Goal: Task Accomplishment & Management: Manage account settings

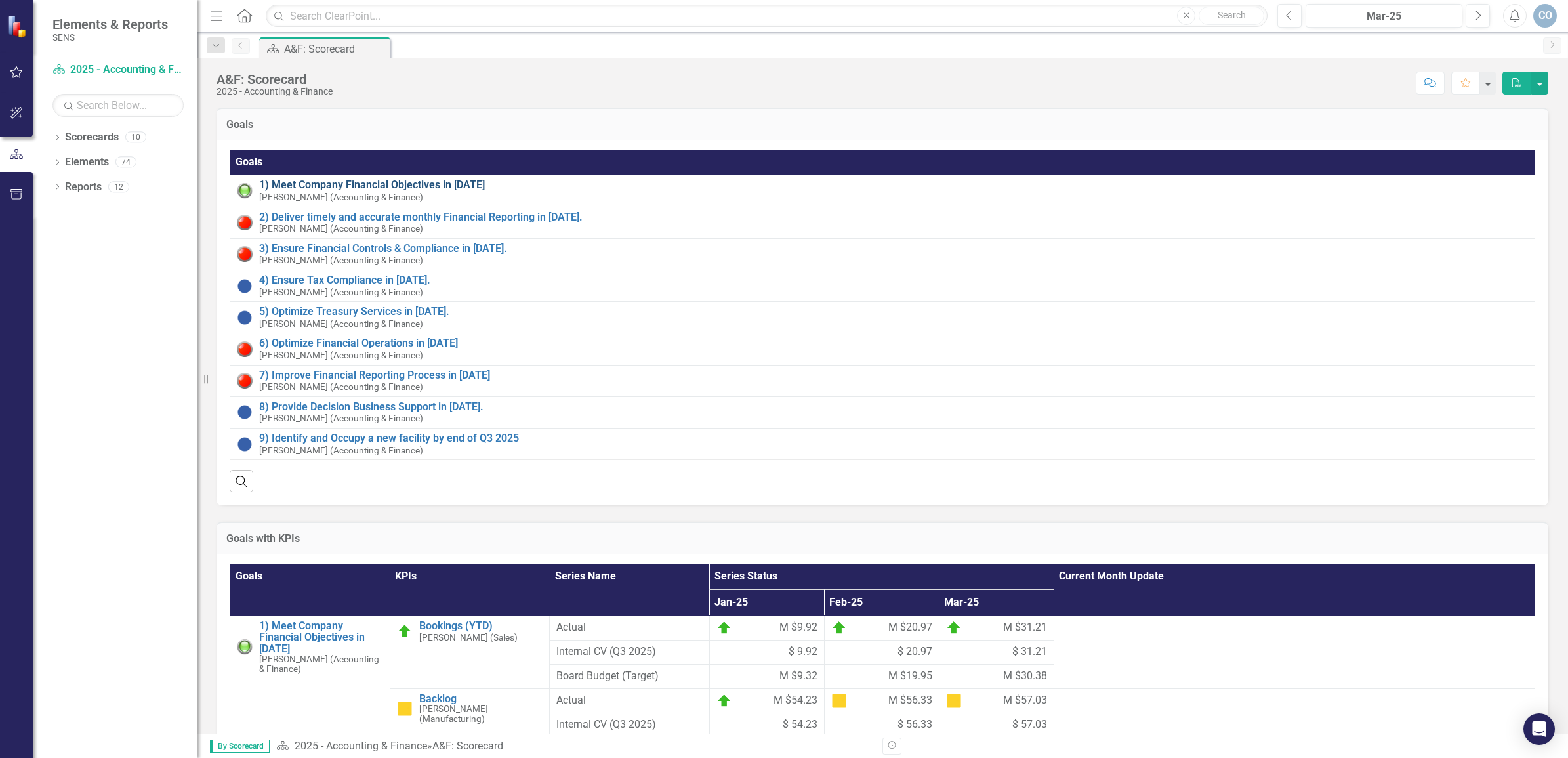
click at [385, 182] on link "1) Meet Company Financial Objectives in [DATE]" at bounding box center [898, 184] width 1277 height 11
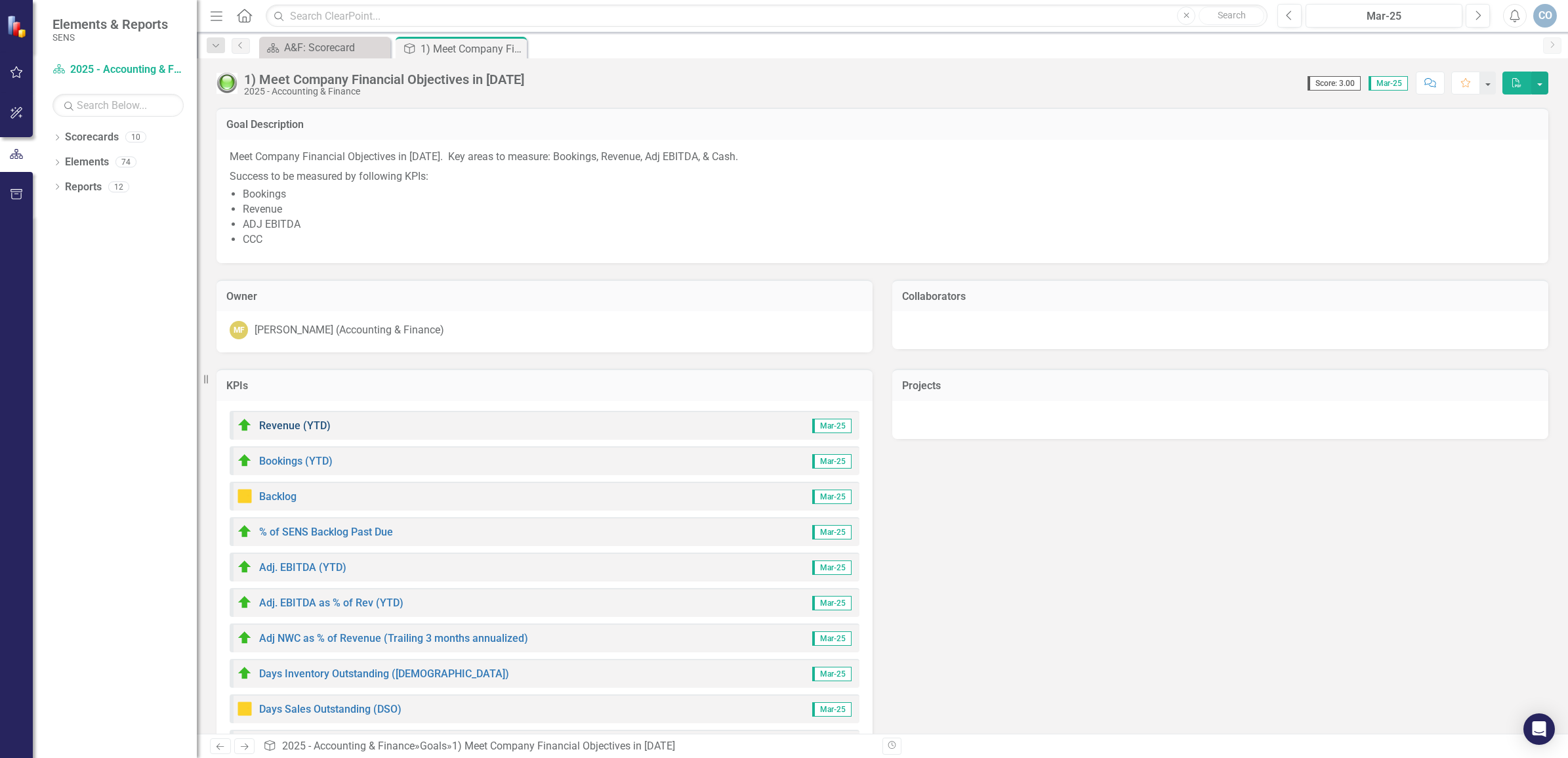
click at [280, 420] on link "Revenue (YTD)" at bounding box center [295, 426] width 72 height 12
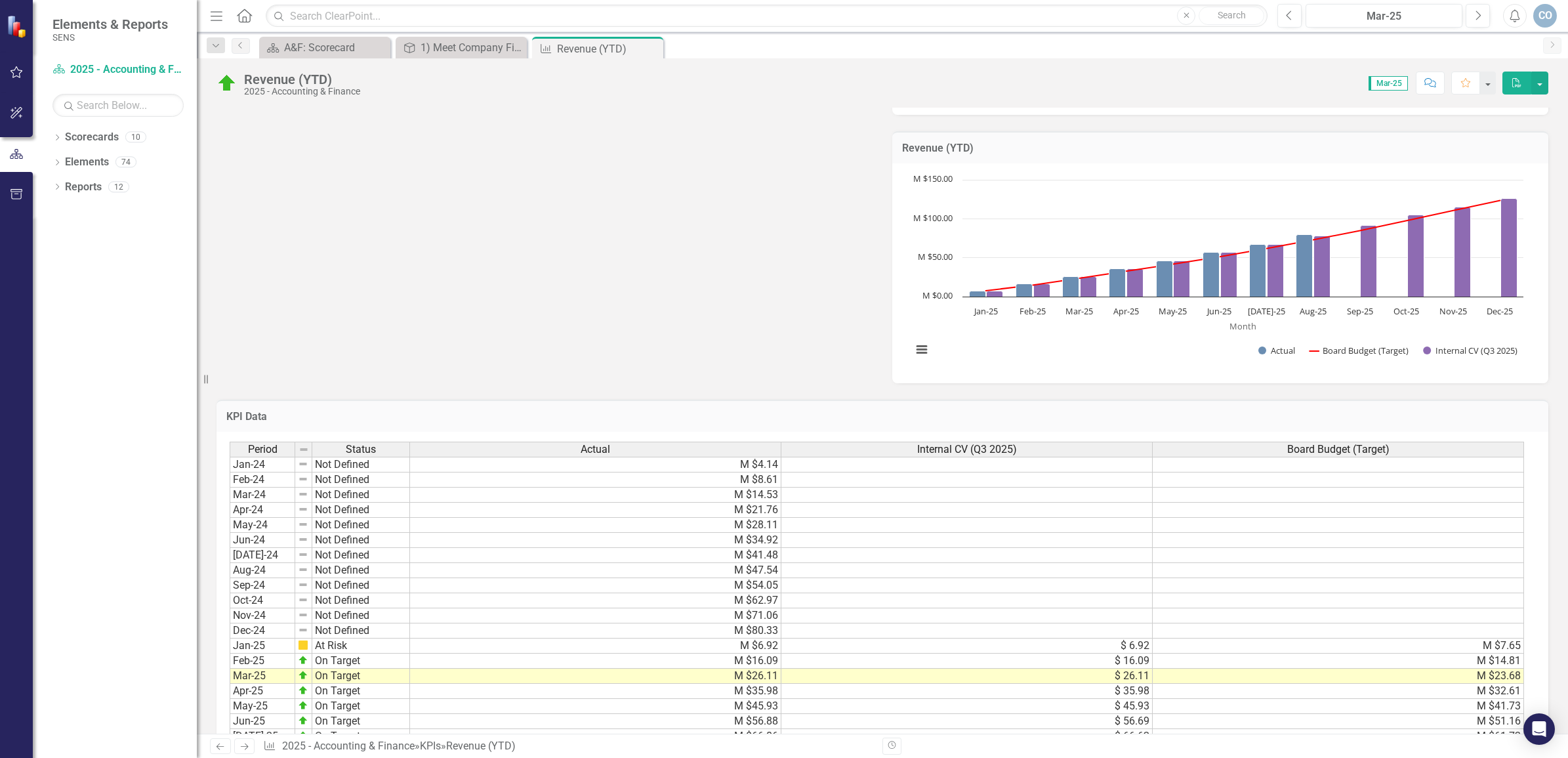
scroll to position [574, 0]
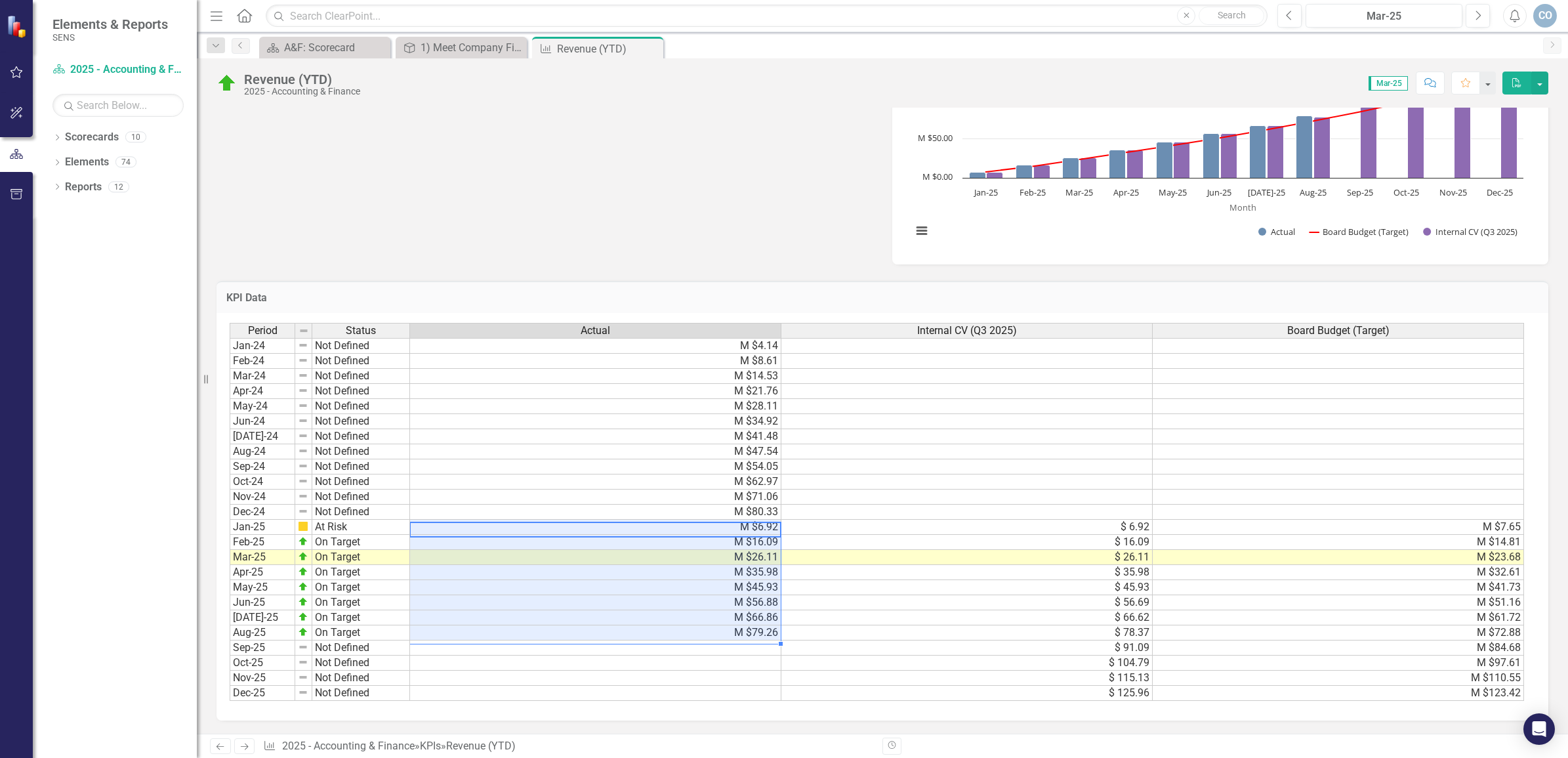
drag, startPoint x: 758, startPoint y: 526, endPoint x: 758, endPoint y: 632, distance: 106.0
click at [758, 632] on tbody "Jan-24 Not Defined M $4.14 Feb-24 Not Defined M $8.61 Mar-24 Not Defined M $14.…" at bounding box center [877, 520] width 1295 height 363
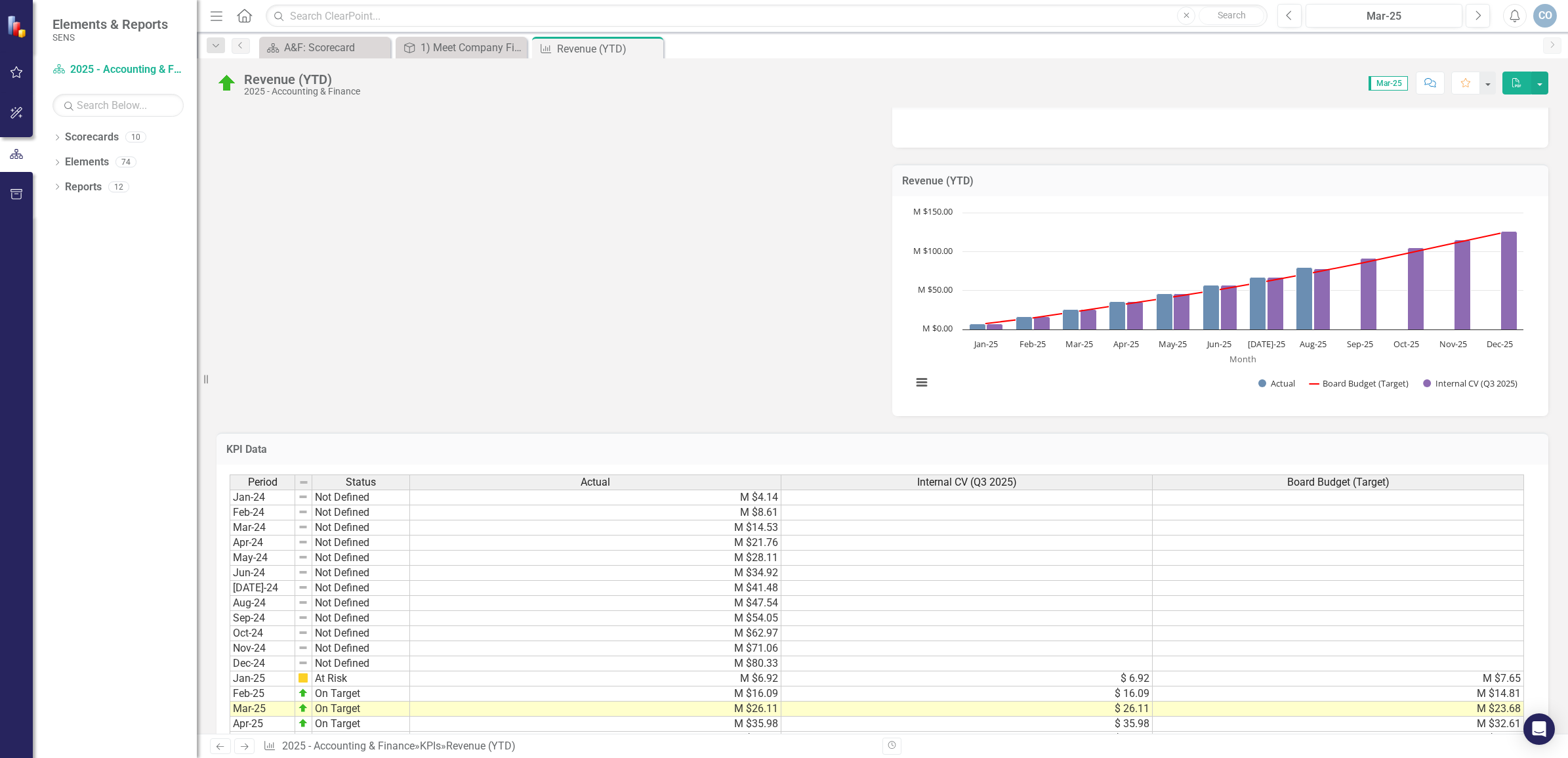
scroll to position [246, 0]
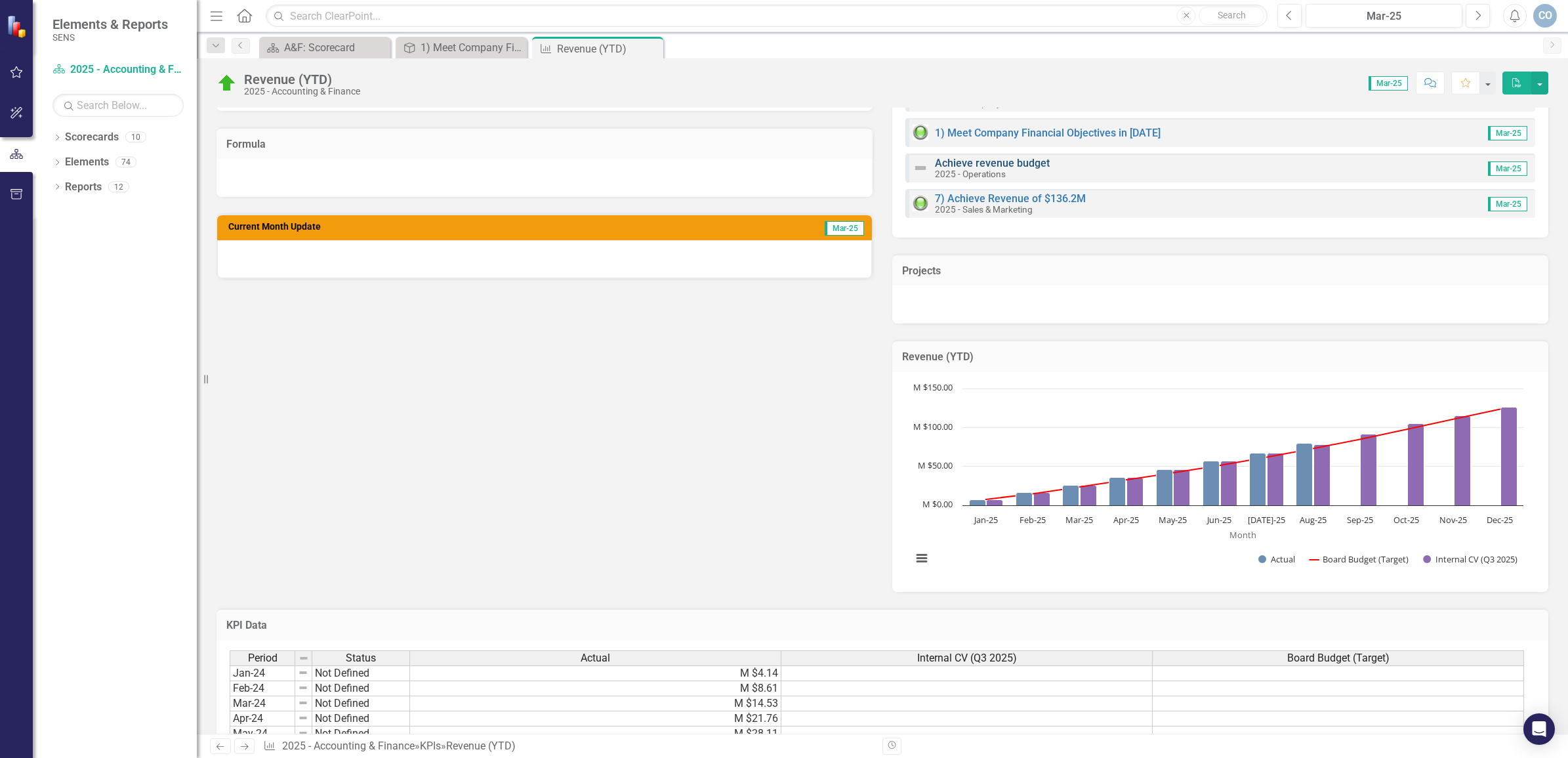
click at [958, 159] on link "Achieve revenue budget" at bounding box center [992, 163] width 115 height 12
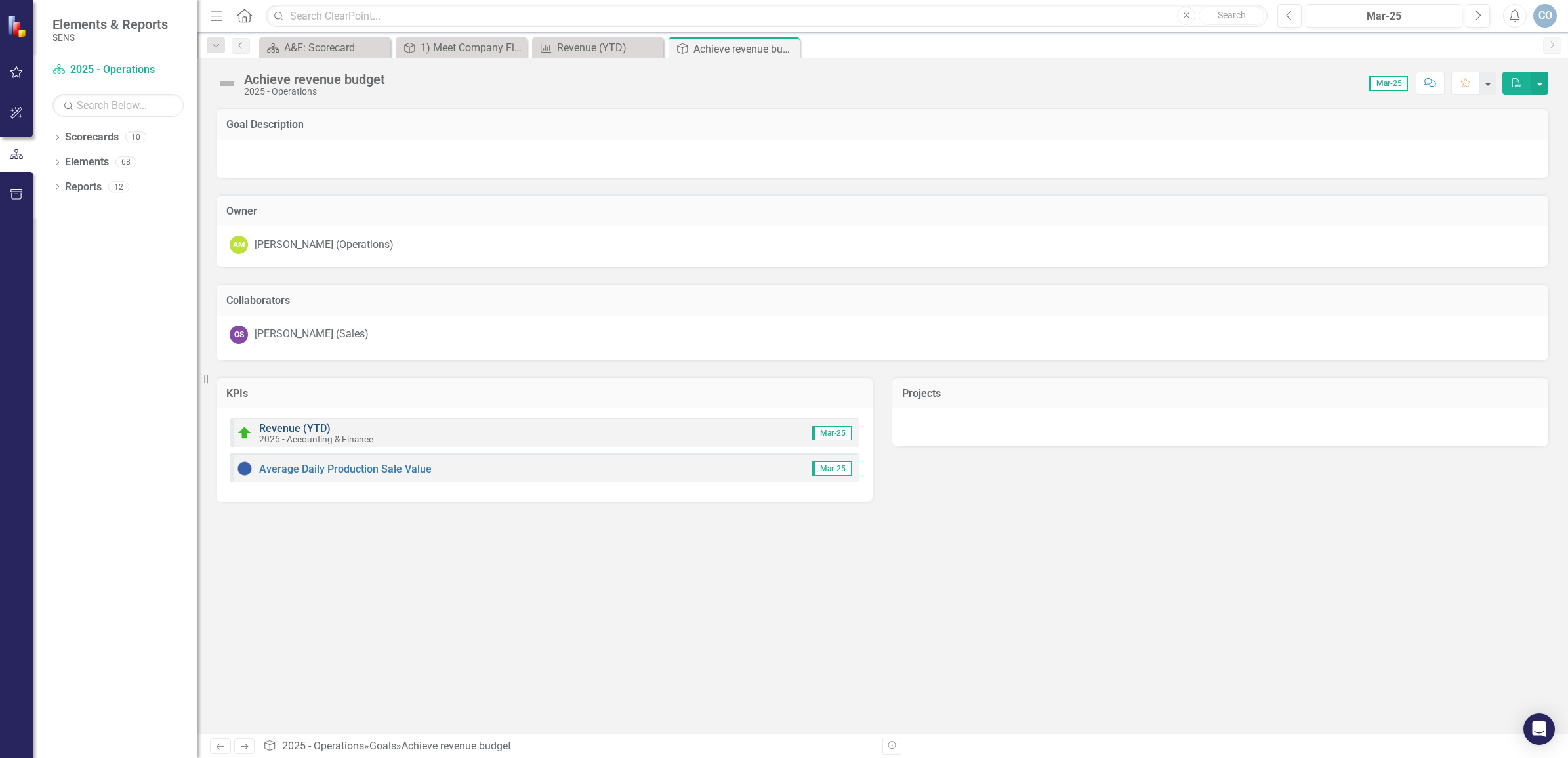
click at [271, 427] on link "Revenue (YTD)" at bounding box center [295, 429] width 72 height 12
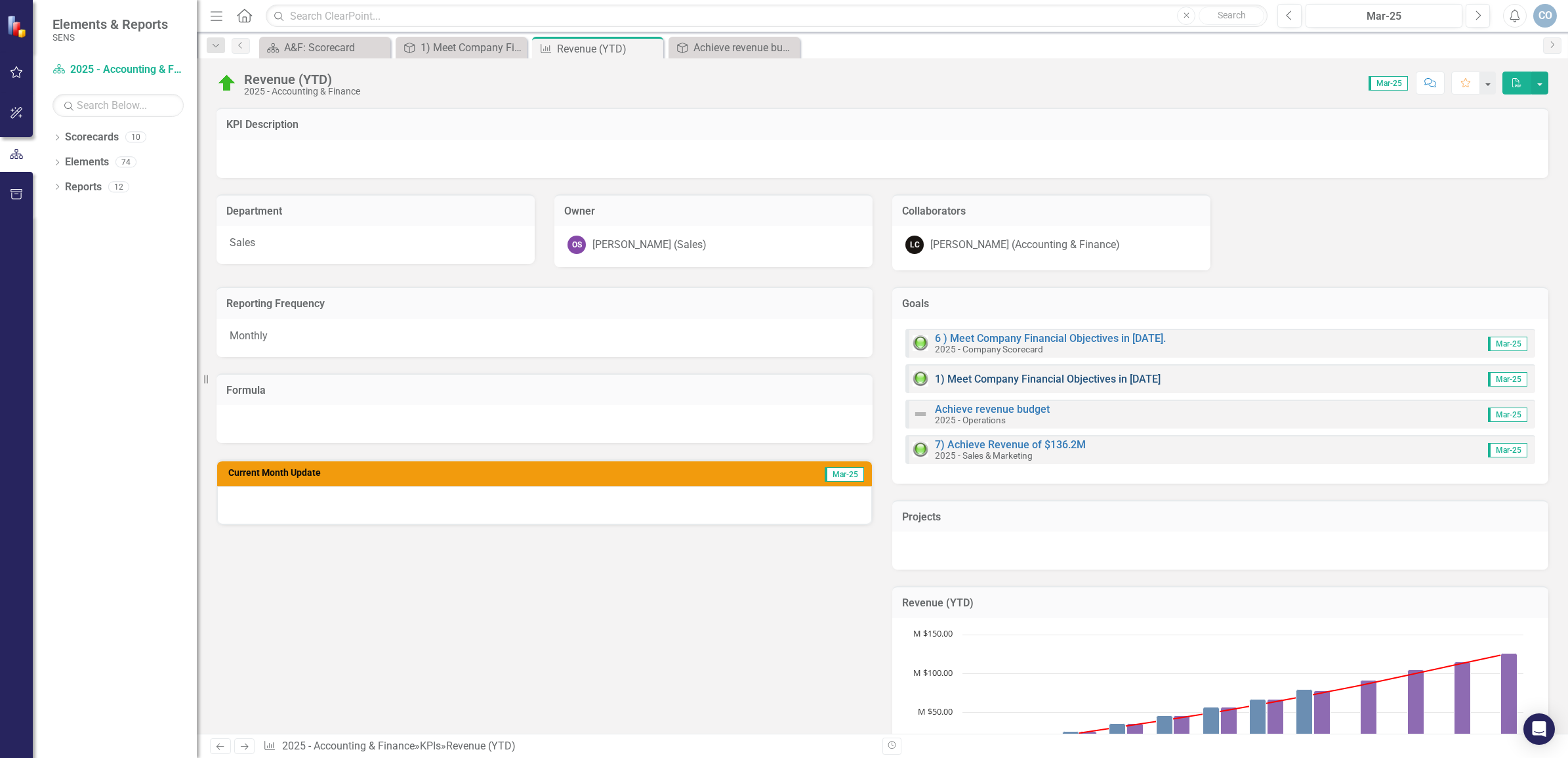
click at [1013, 375] on link "1) Meet Company Financial Objectives in [DATE]" at bounding box center [1048, 379] width 226 height 12
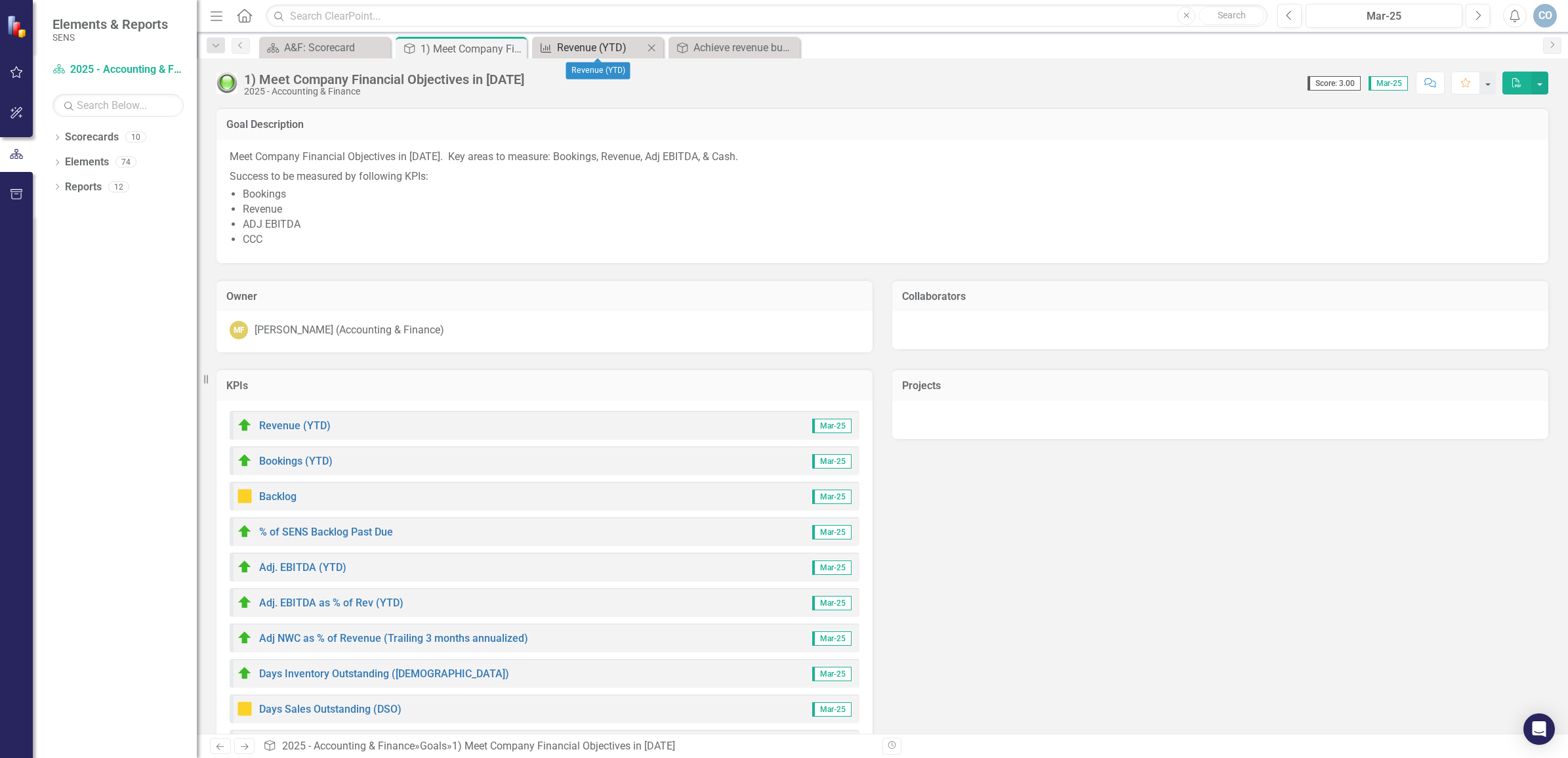
click at [569, 43] on div "Revenue (YTD)" at bounding box center [600, 47] width 87 height 17
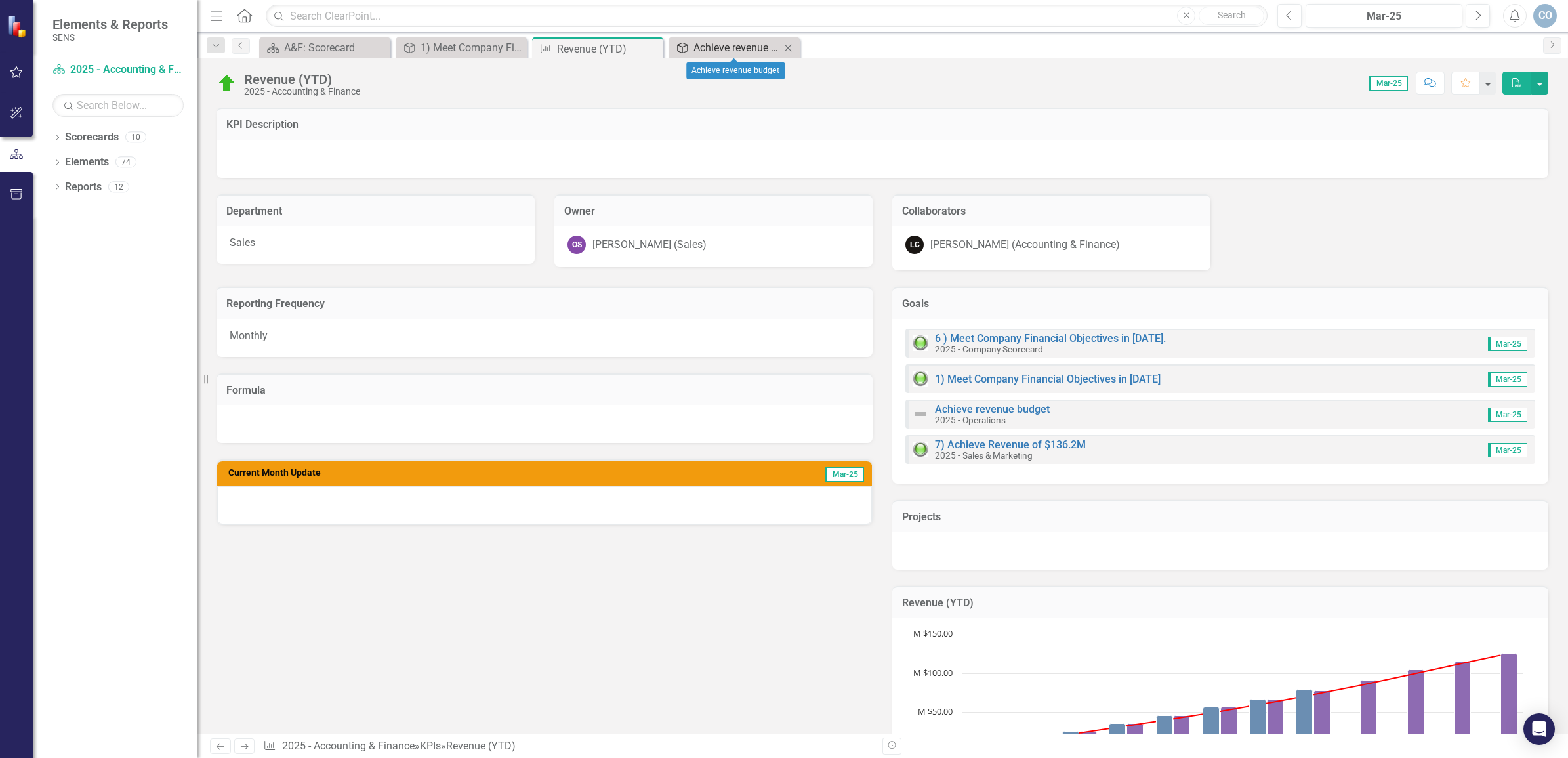
click at [713, 48] on div "Achieve revenue budget" at bounding box center [737, 47] width 87 height 17
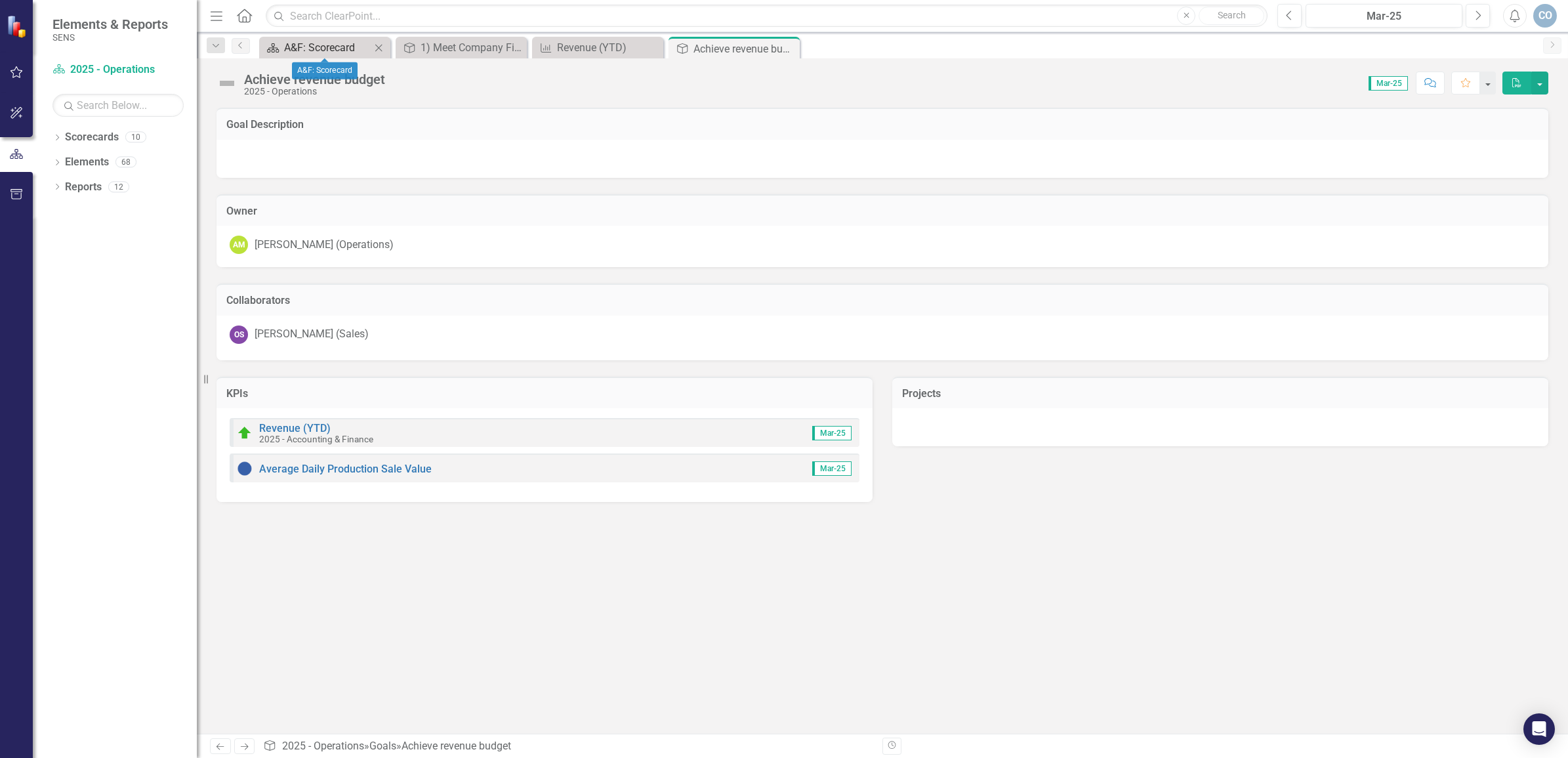
click at [314, 46] on div "A&F: Scorecard" at bounding box center [327, 47] width 87 height 17
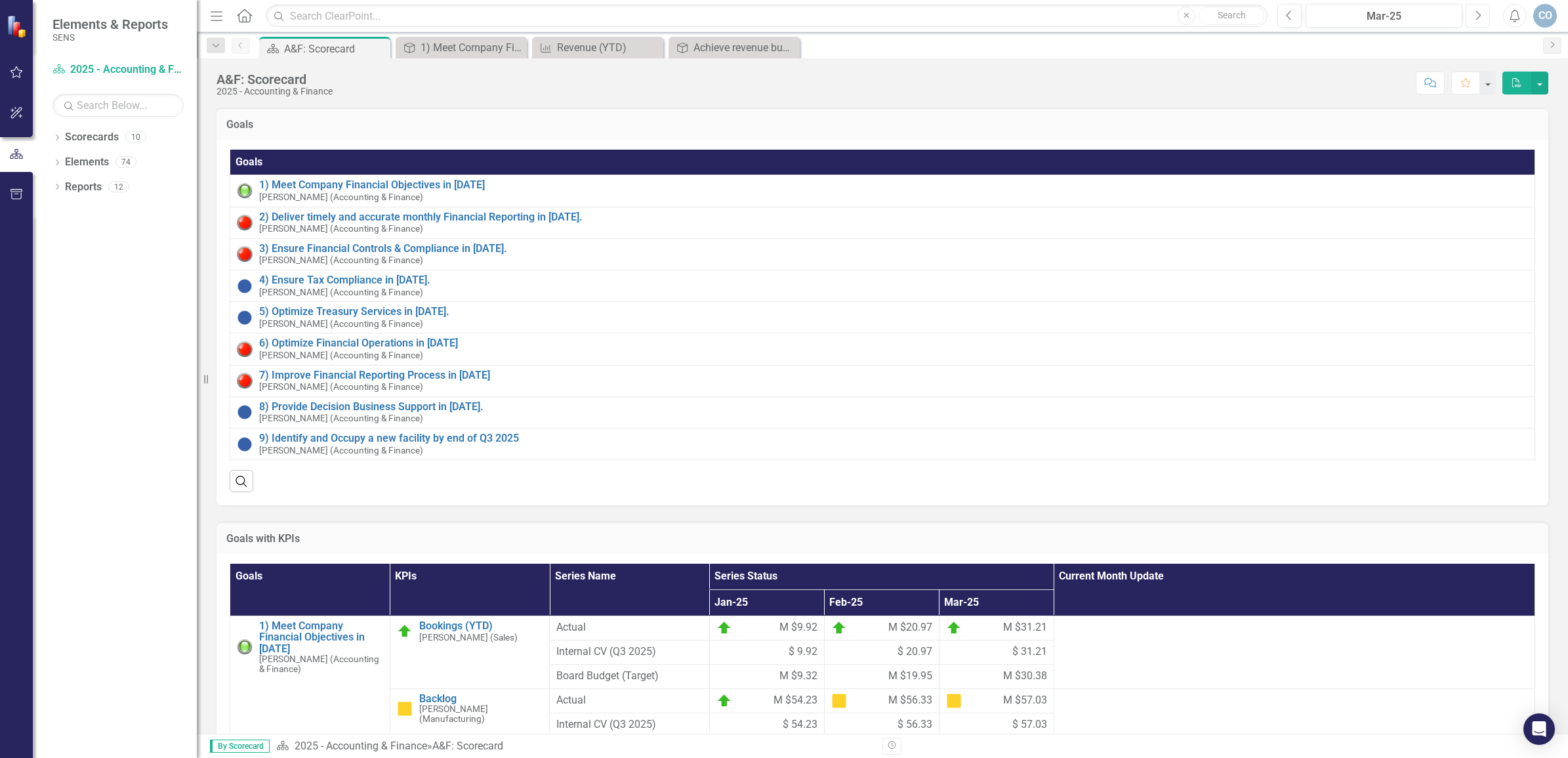
click at [1479, 18] on icon "Next" at bounding box center [1478, 15] width 7 height 11
click at [1480, 17] on icon "Next" at bounding box center [1478, 15] width 7 height 11
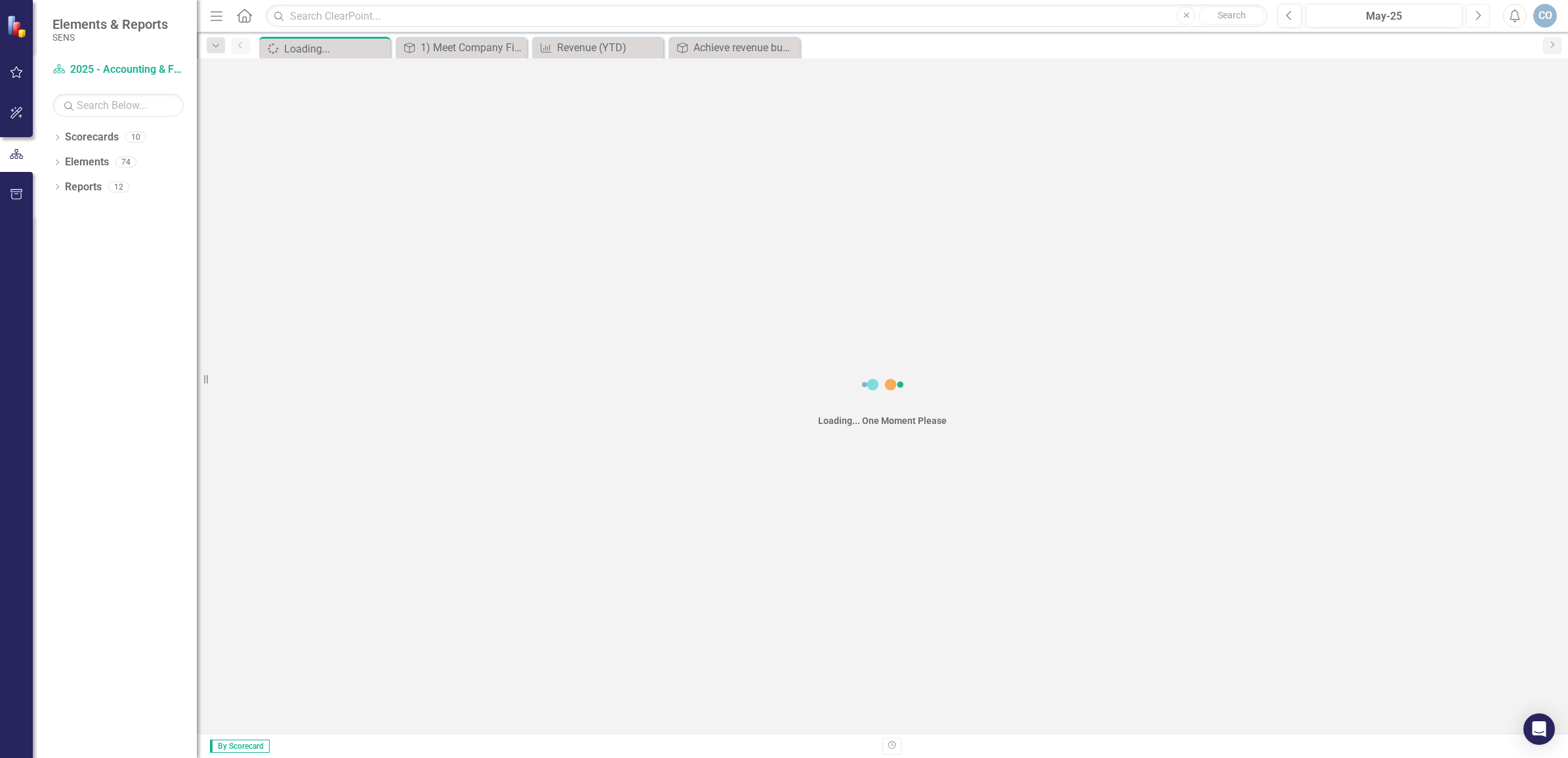
click at [1480, 17] on icon "Next" at bounding box center [1478, 15] width 7 height 11
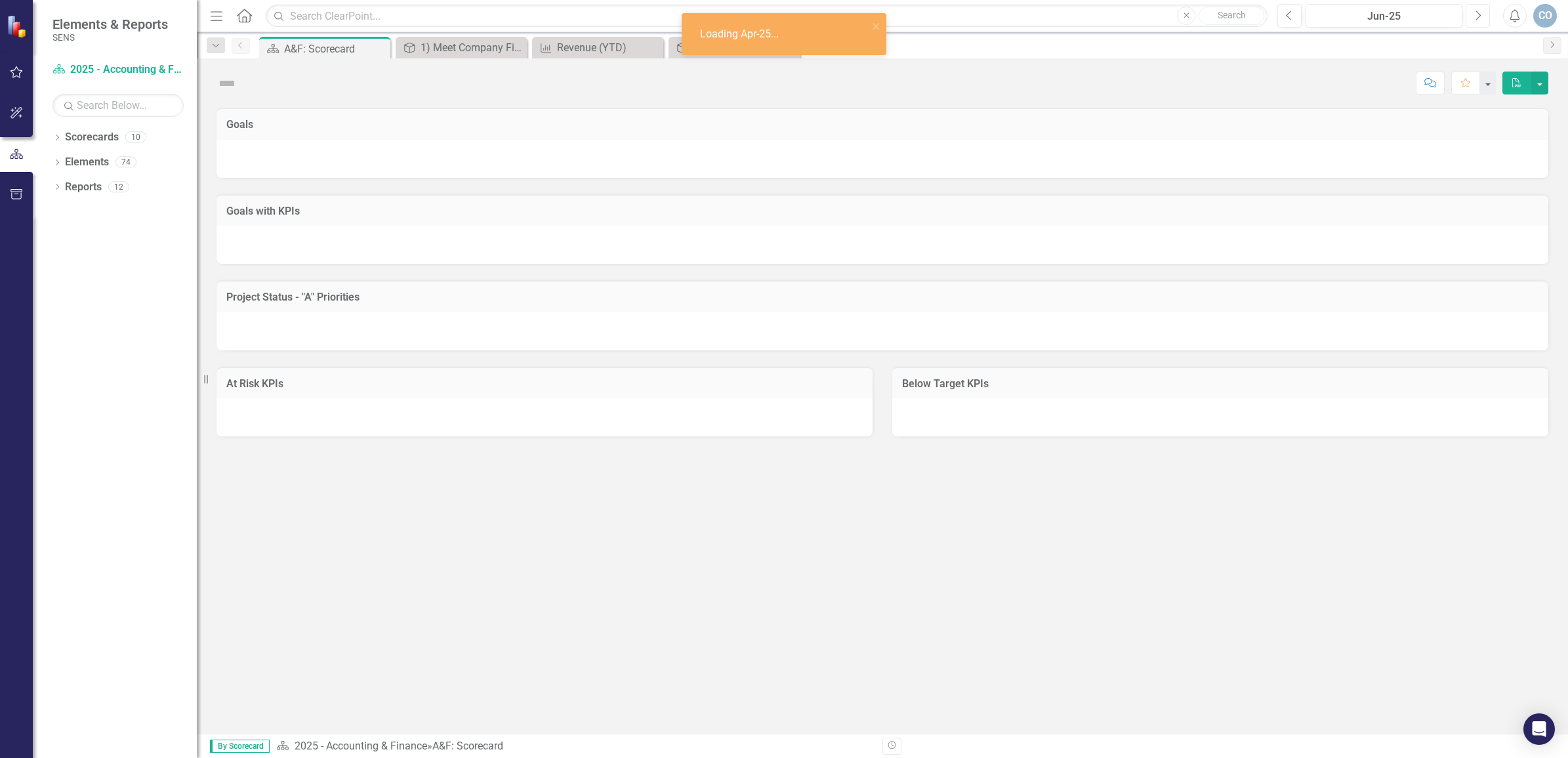
click at [1480, 17] on icon "Next" at bounding box center [1478, 15] width 7 height 11
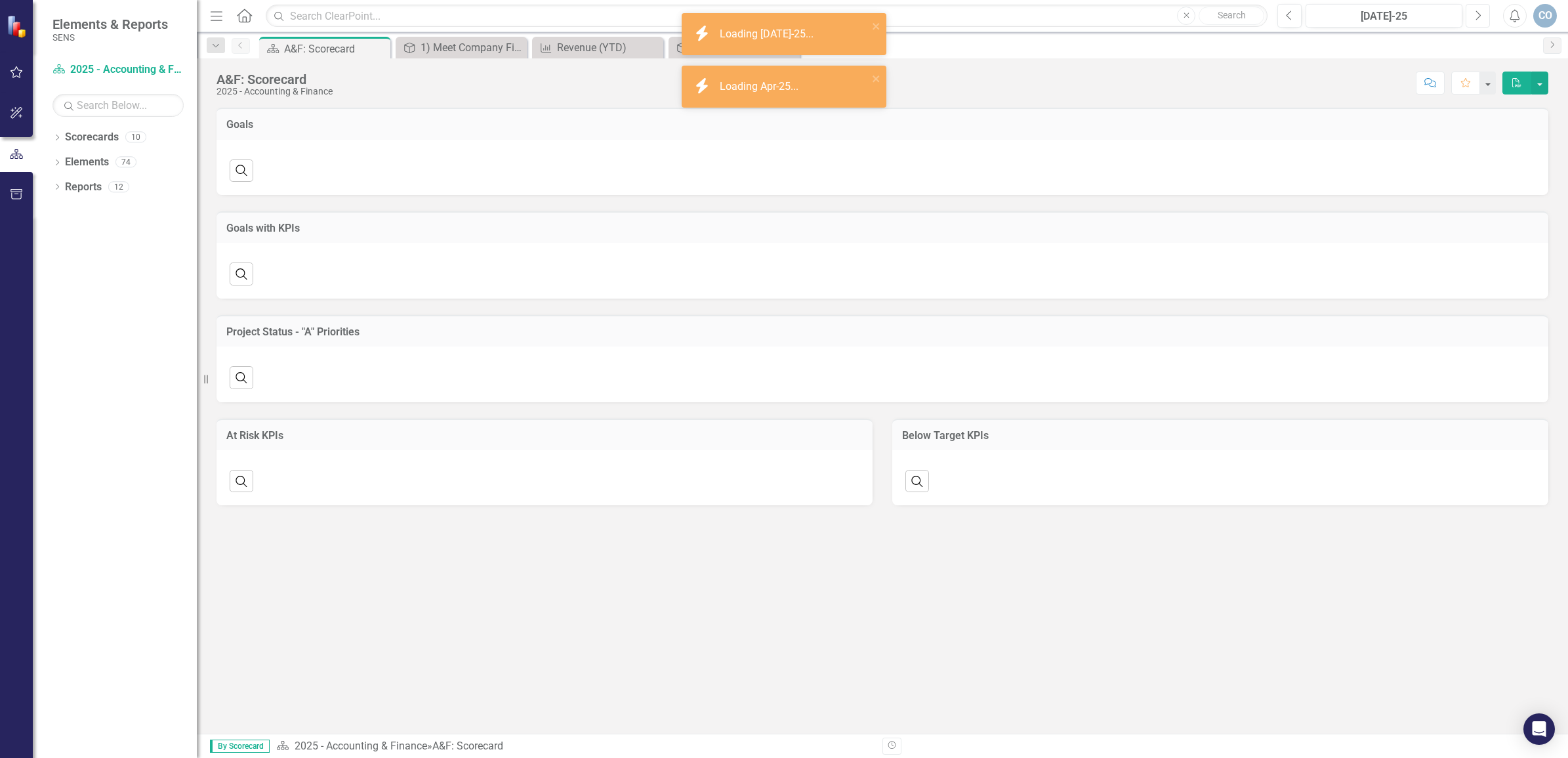
click at [1480, 17] on icon "Next" at bounding box center [1478, 15] width 7 height 11
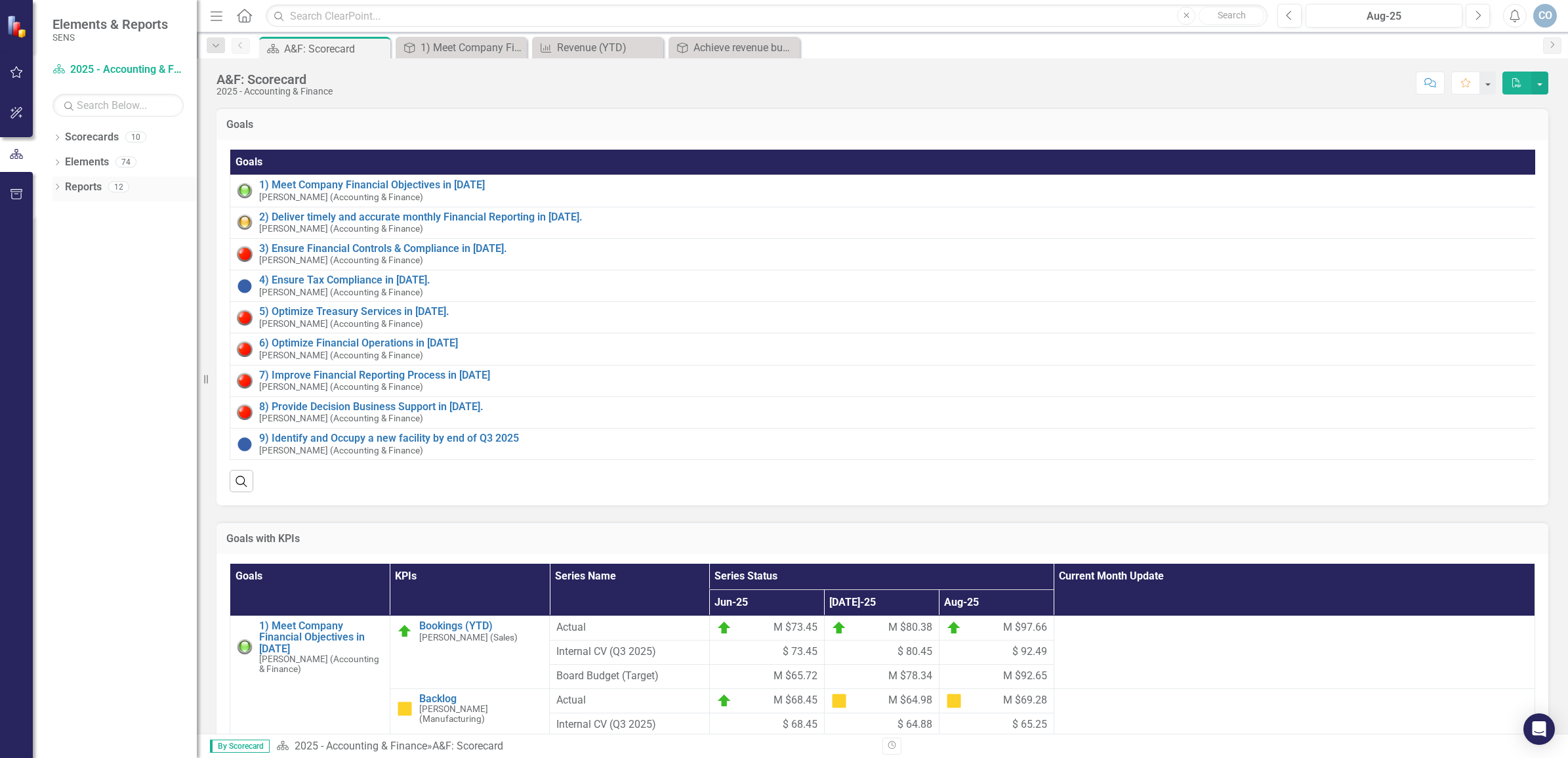
click at [57, 187] on icon "Dropdown" at bounding box center [57, 188] width 9 height 7
click at [102, 286] on link "KPI KPIs" at bounding box center [90, 281] width 39 height 15
click at [62, 282] on icon "Dropdown" at bounding box center [63, 283] width 9 height 7
click at [109, 351] on div "A&F: KPI Charts" at bounding box center [132, 355] width 127 height 11
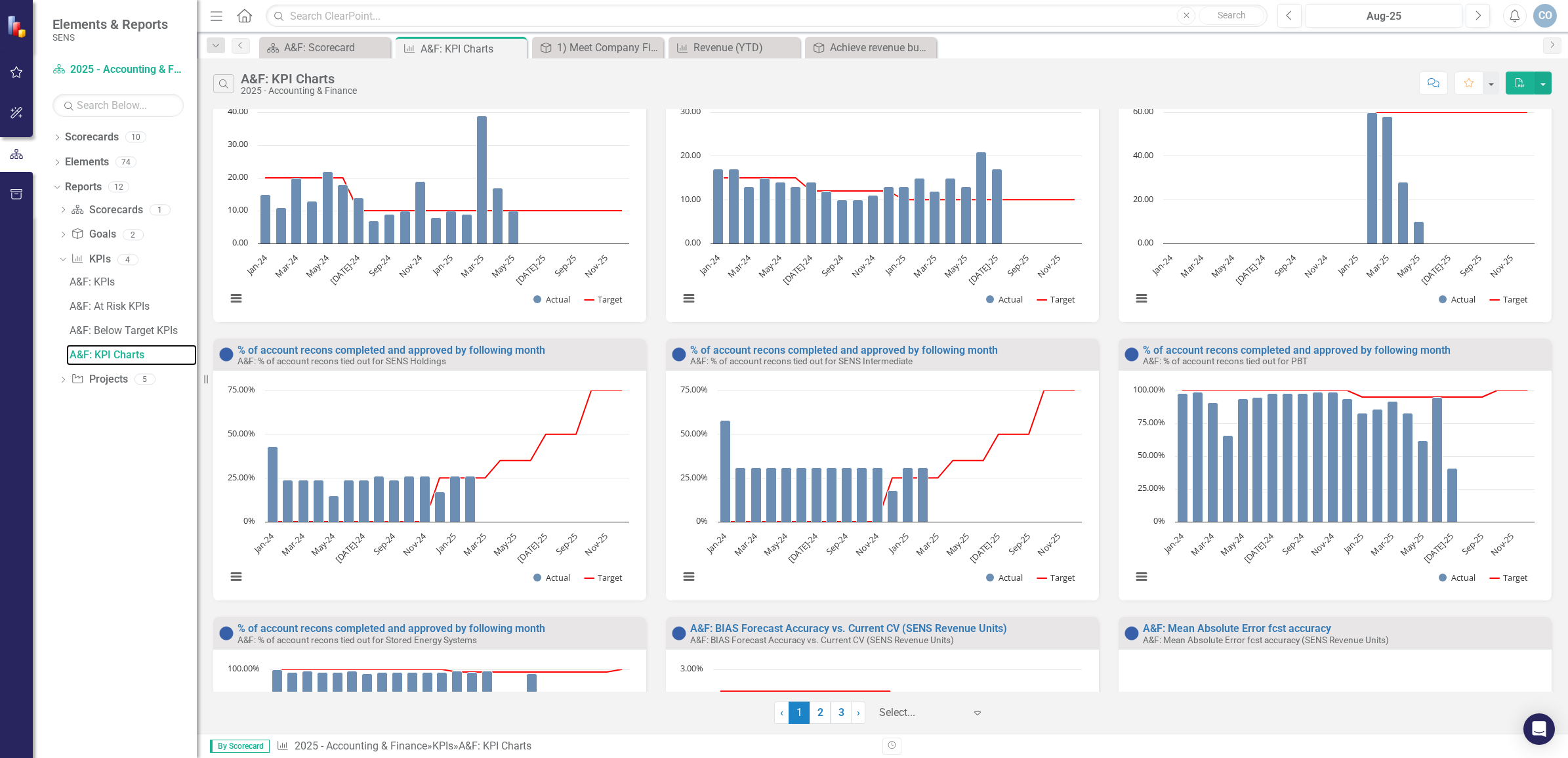
scroll to position [533, 0]
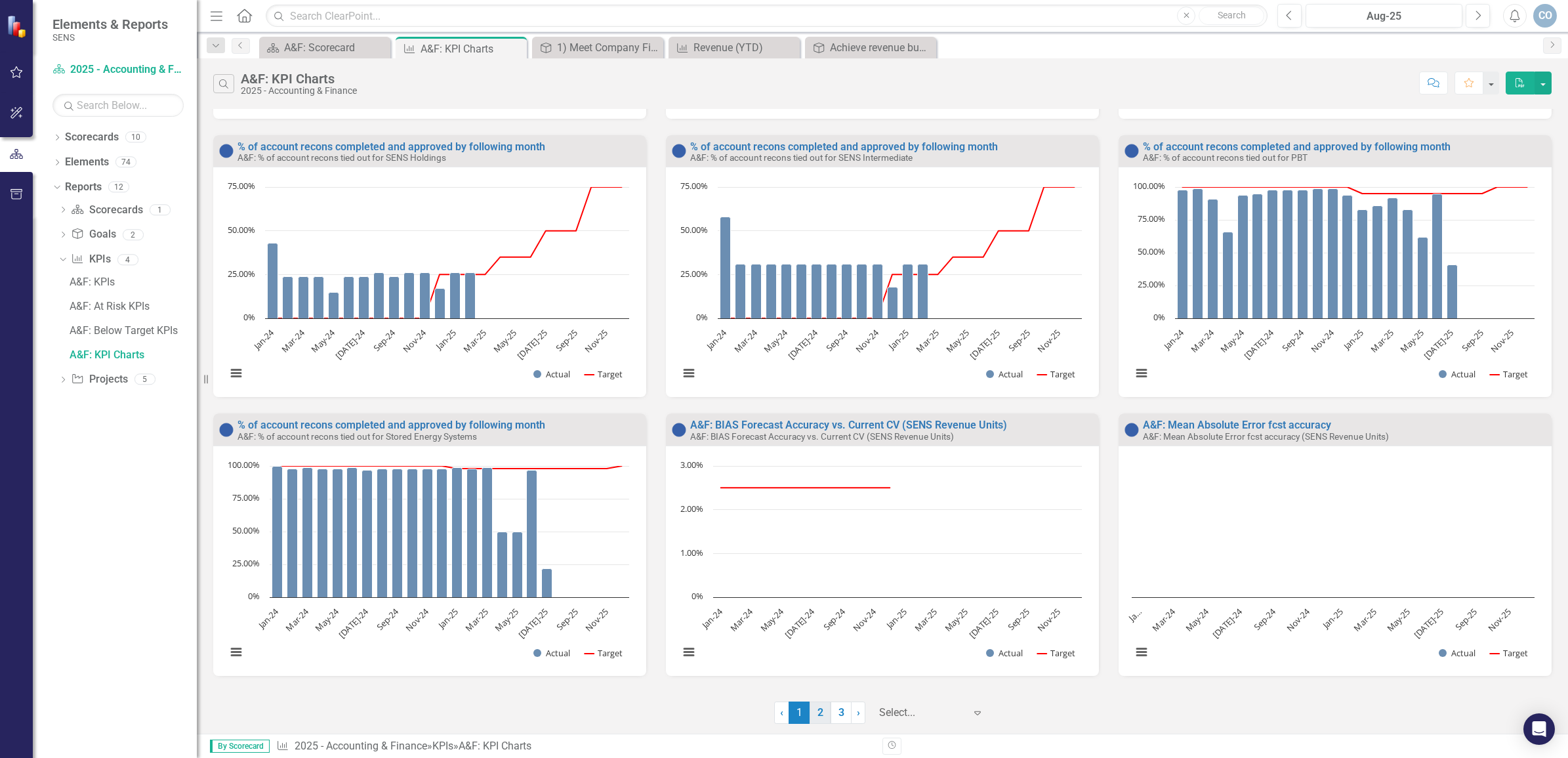
click at [819, 712] on link "2" at bounding box center [820, 712] width 21 height 22
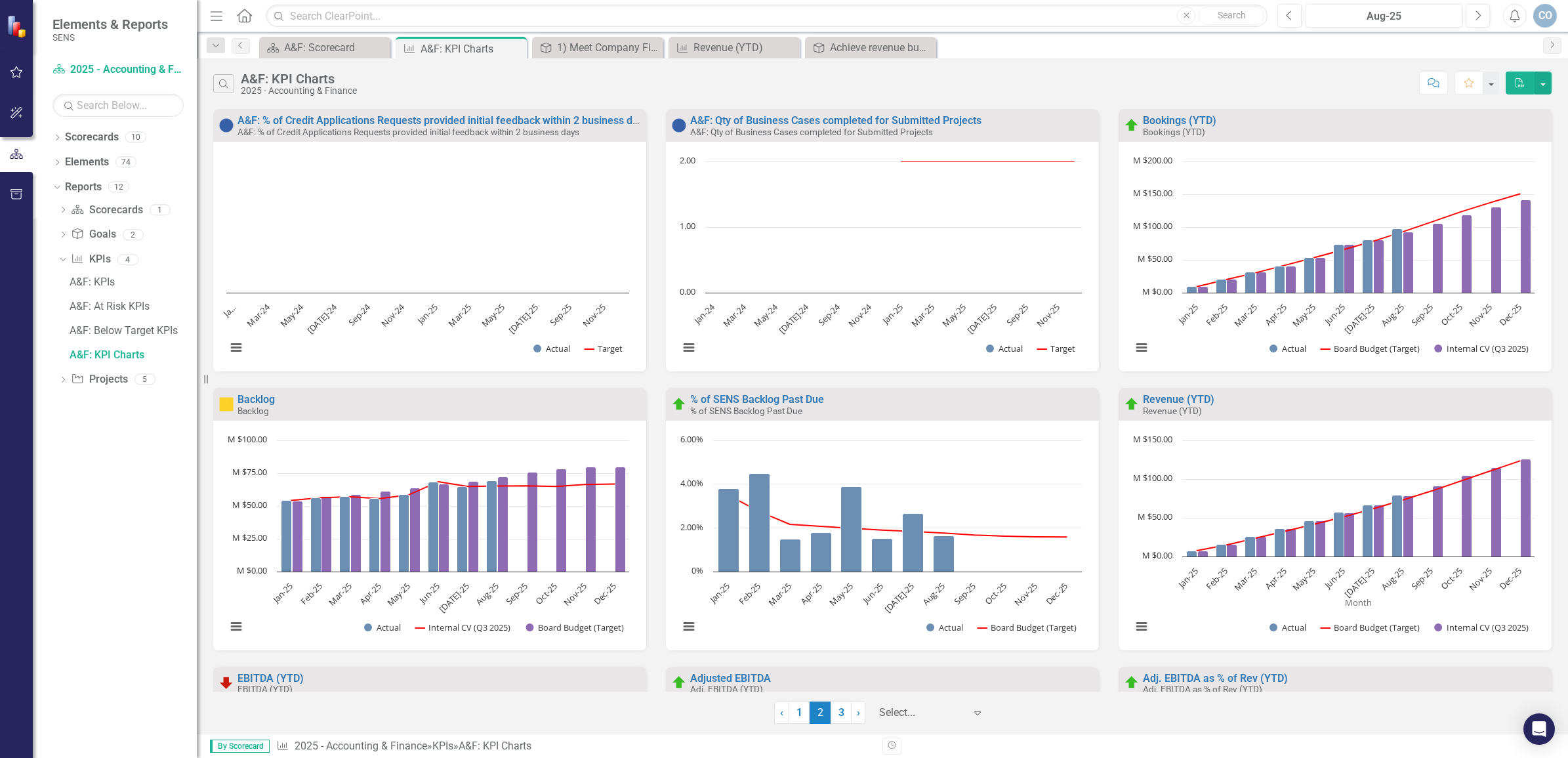
scroll to position [164, 0]
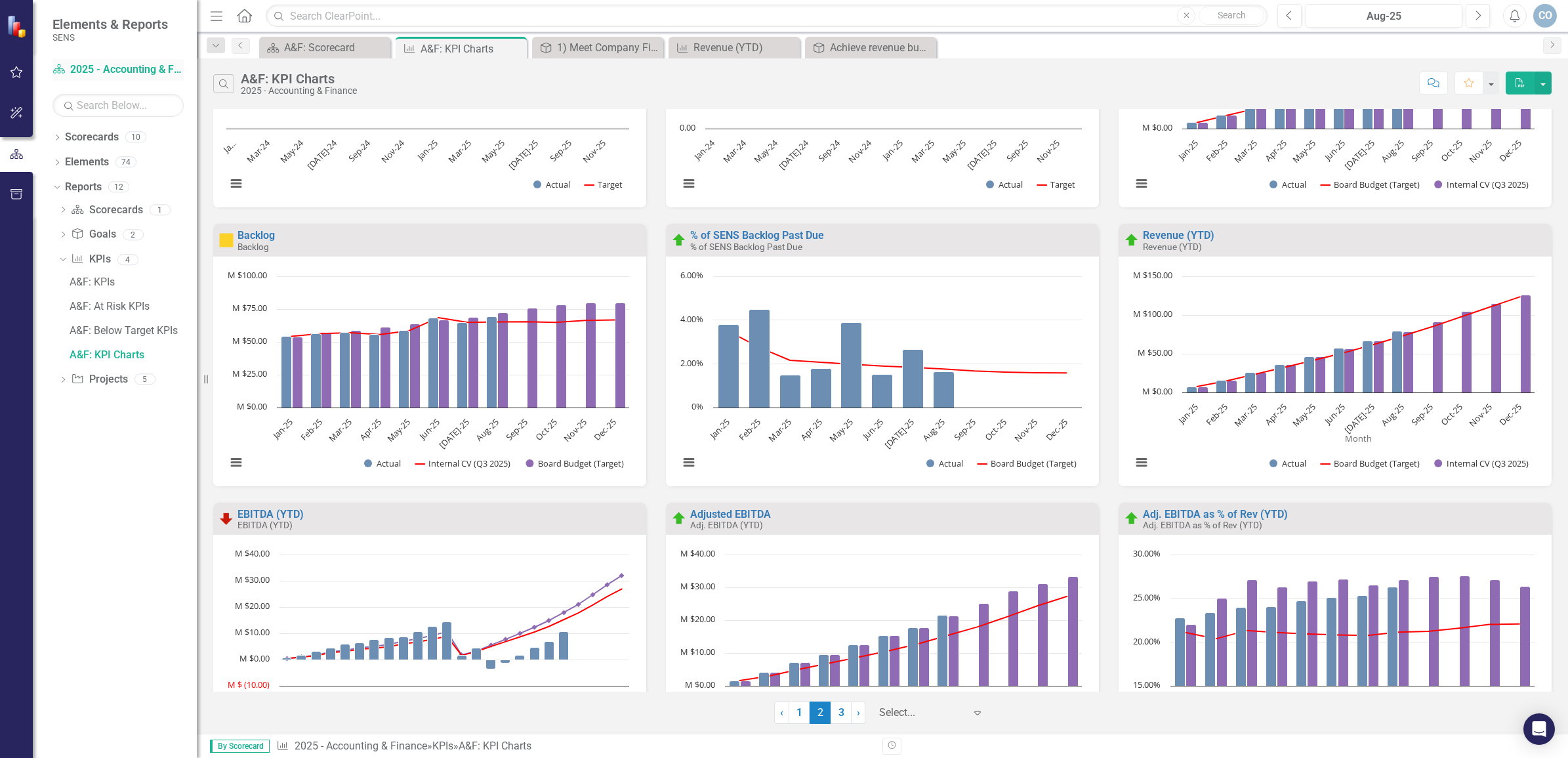
click at [80, 67] on link "Scorecard 2025 - Accounting & Finance" at bounding box center [118, 69] width 131 height 15
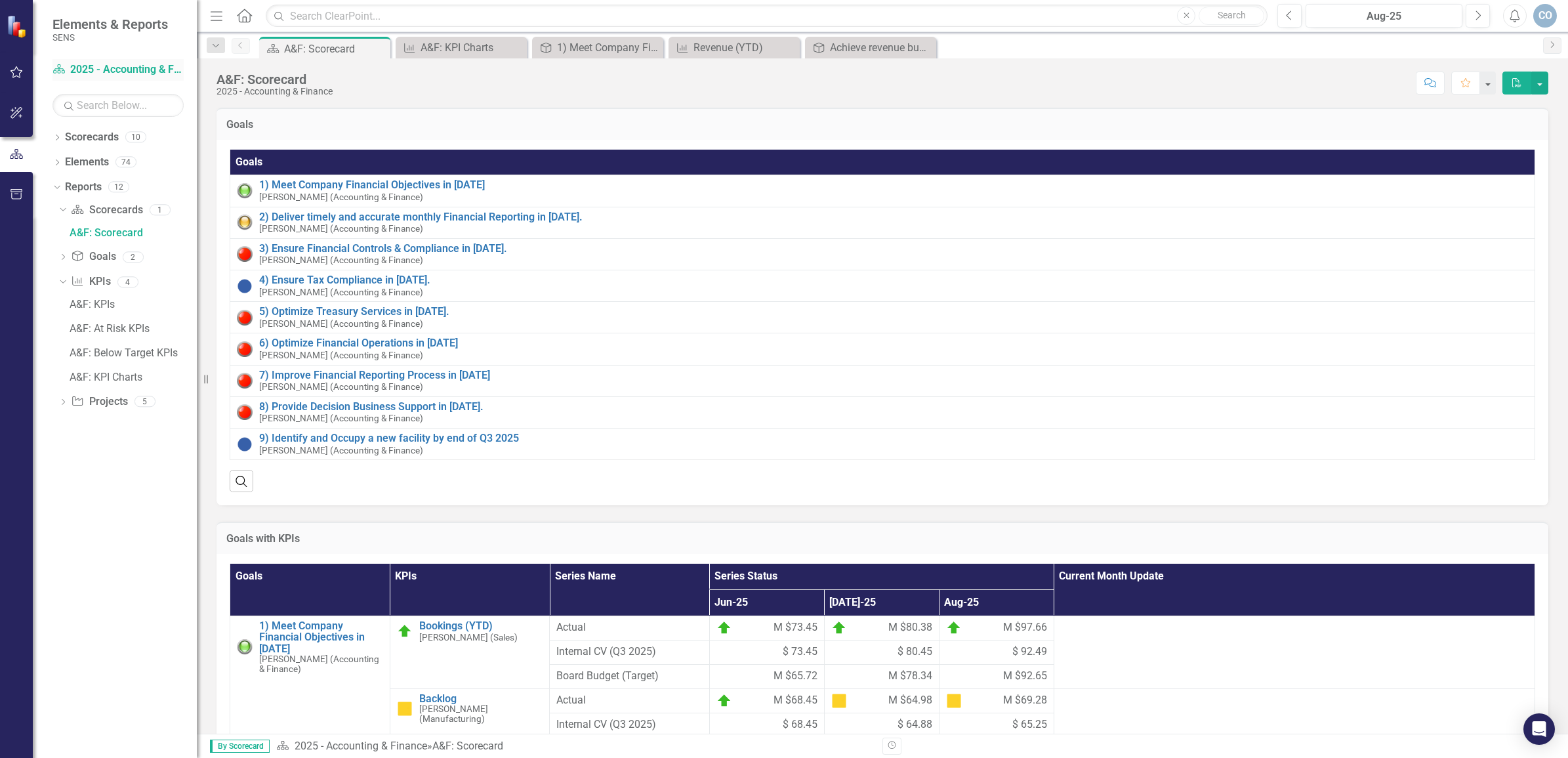
click at [56, 67] on icon "Scorecard" at bounding box center [59, 69] width 13 height 11
click at [106, 67] on link "Scorecard 2025 - Accounting & Finance" at bounding box center [118, 69] width 131 height 15
click at [57, 139] on icon at bounding box center [58, 138] width 4 height 6
click at [63, 164] on icon "Dropdown" at bounding box center [63, 161] width 10 height 8
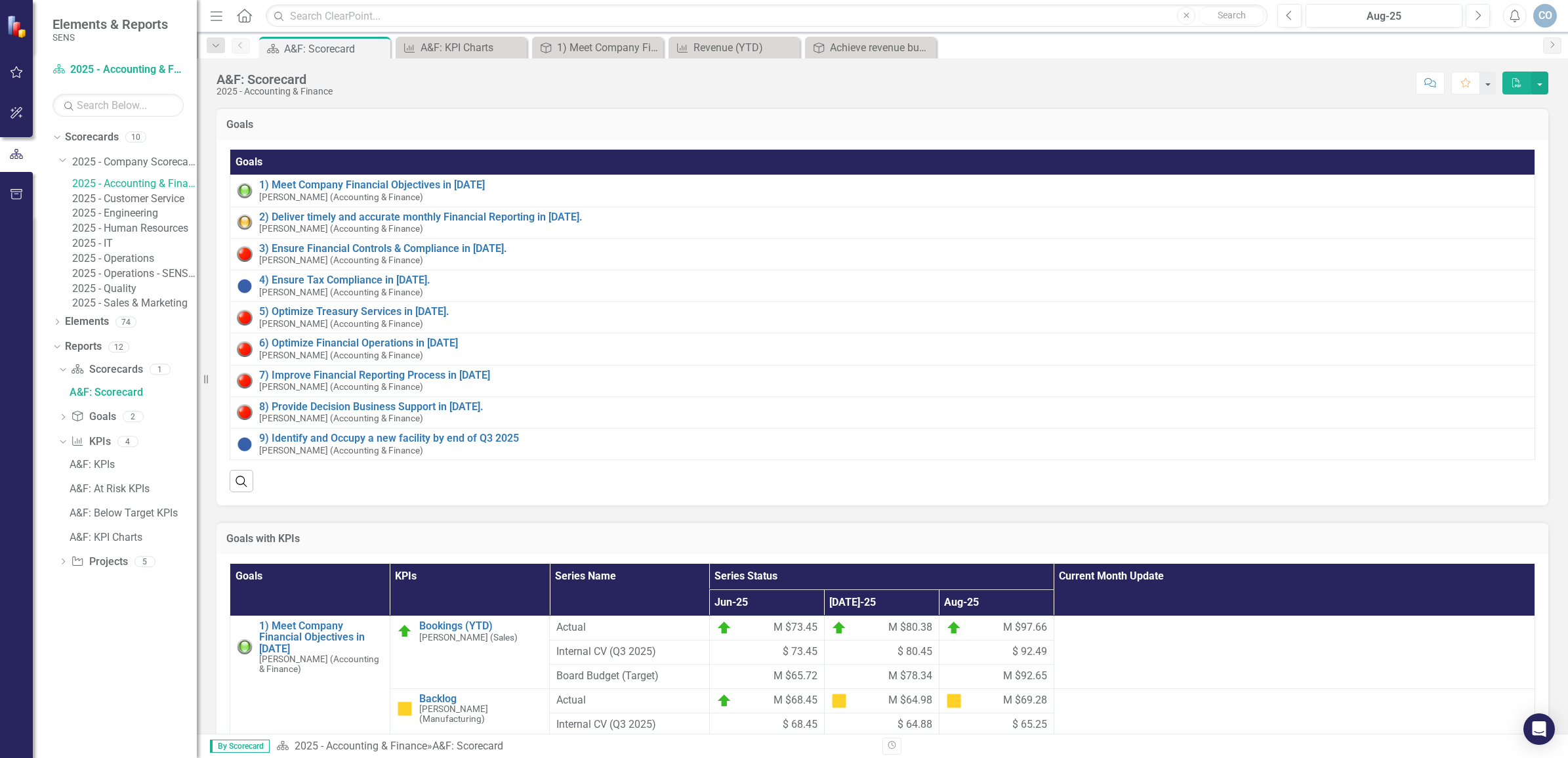
click at [132, 237] on link "2025 - Human Resources" at bounding box center [134, 228] width 124 height 15
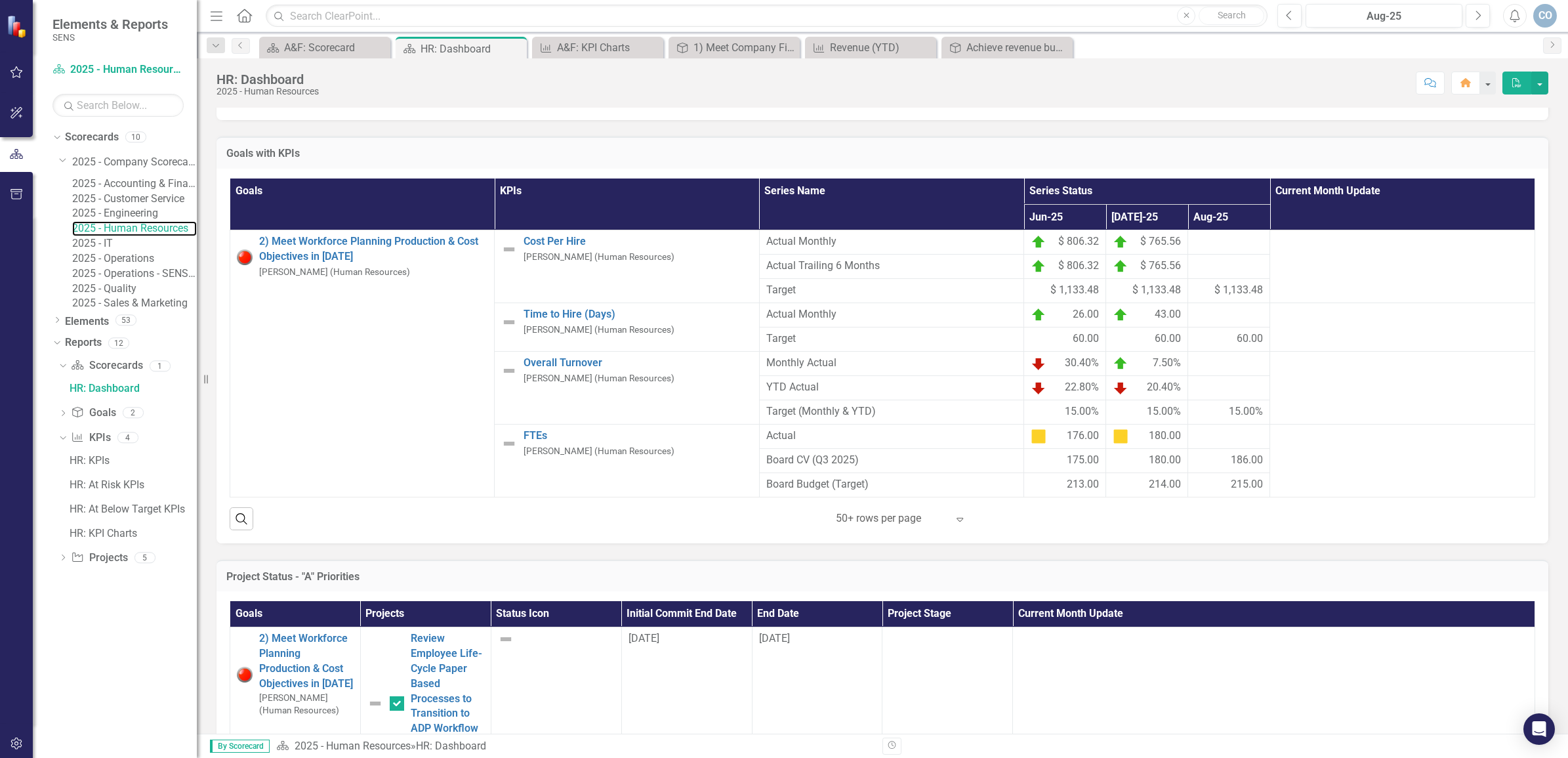
scroll to position [410, 0]
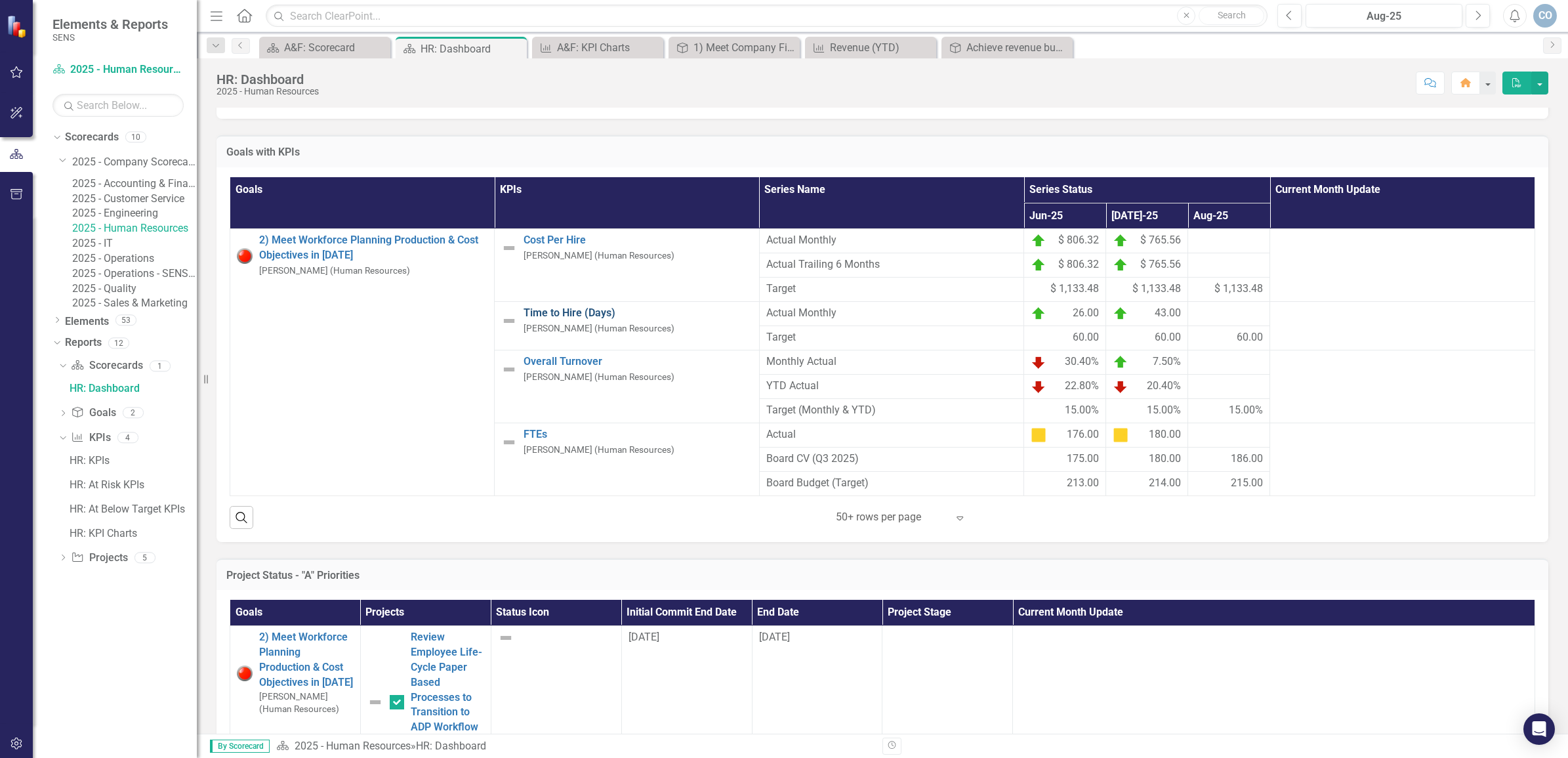
click at [524, 306] on link "Time to Hire (Days)" at bounding box center [638, 313] width 229 height 15
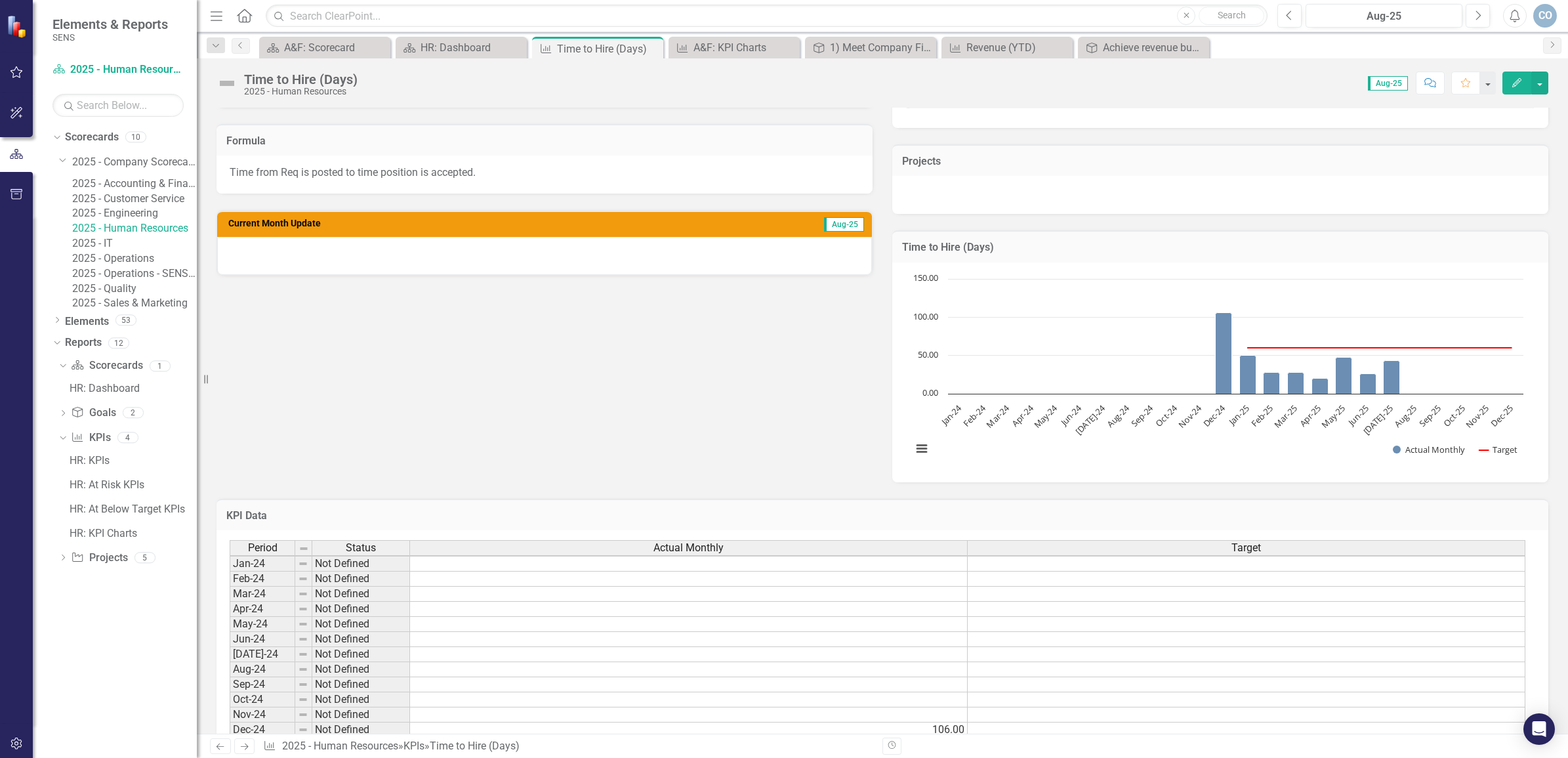
scroll to position [476, 0]
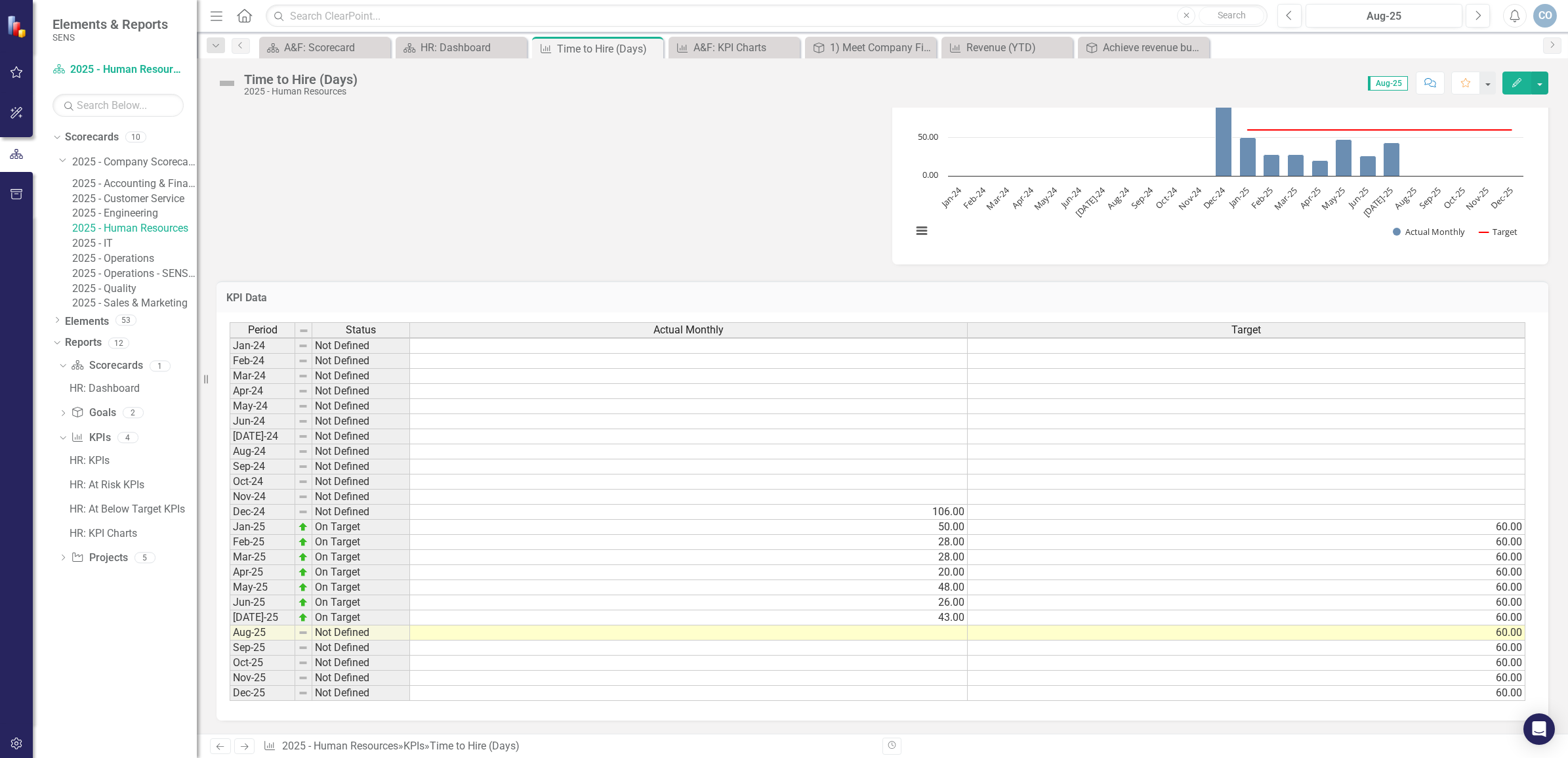
click at [914, 626] on td at bounding box center [689, 633] width 558 height 15
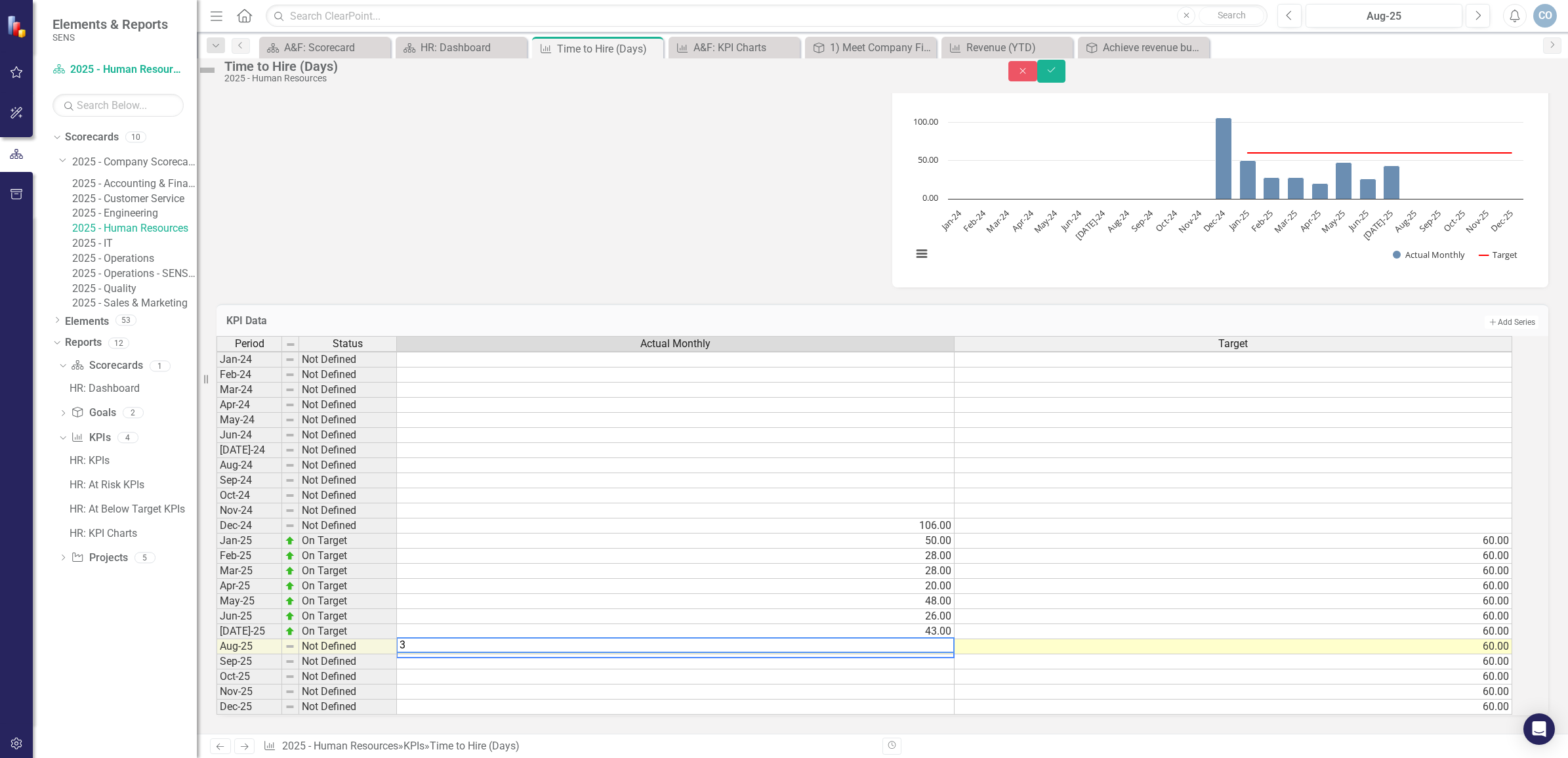
type textarea "34"
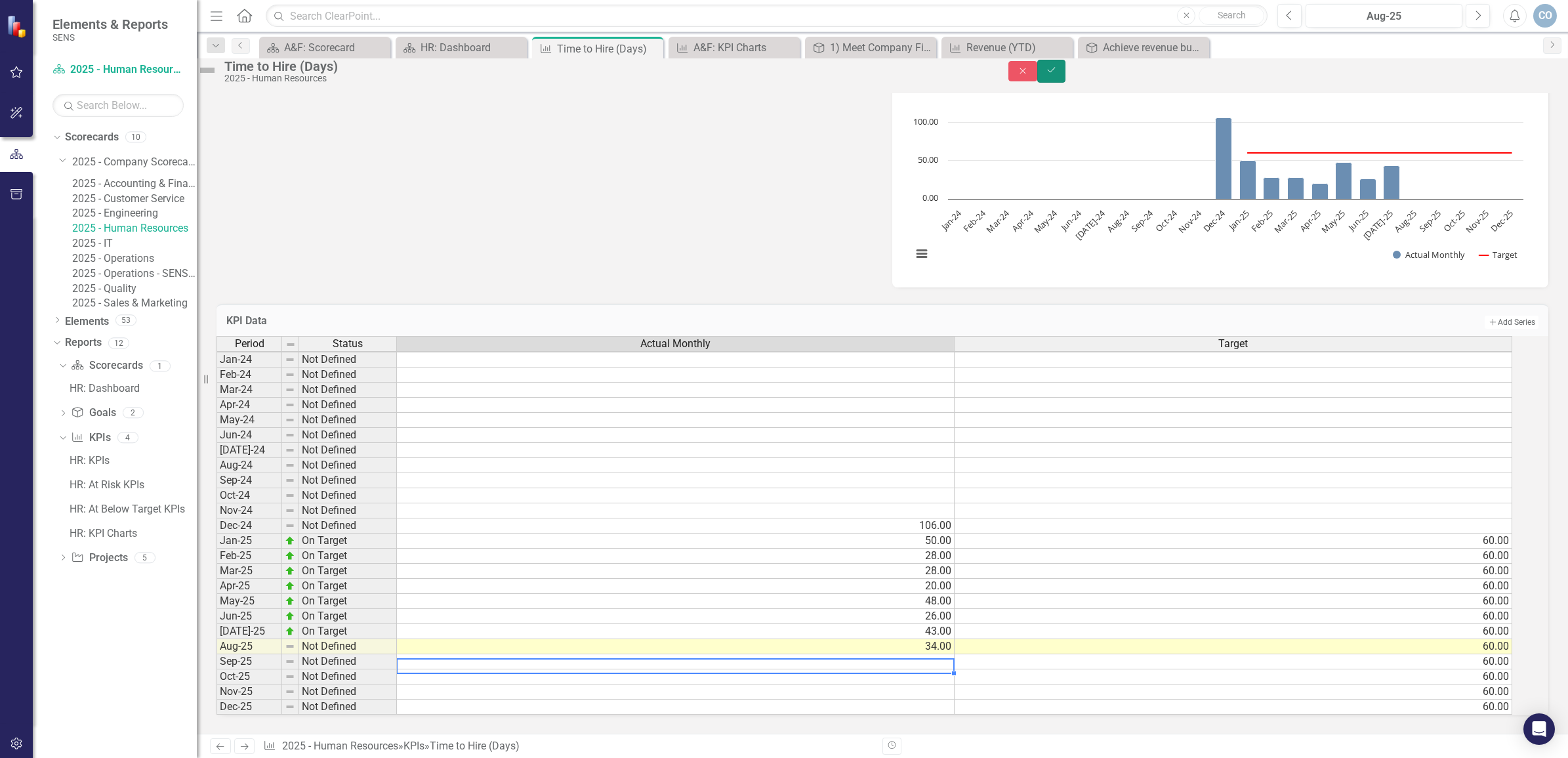
click at [1057, 74] on icon "Save" at bounding box center [1051, 70] width 11 height 9
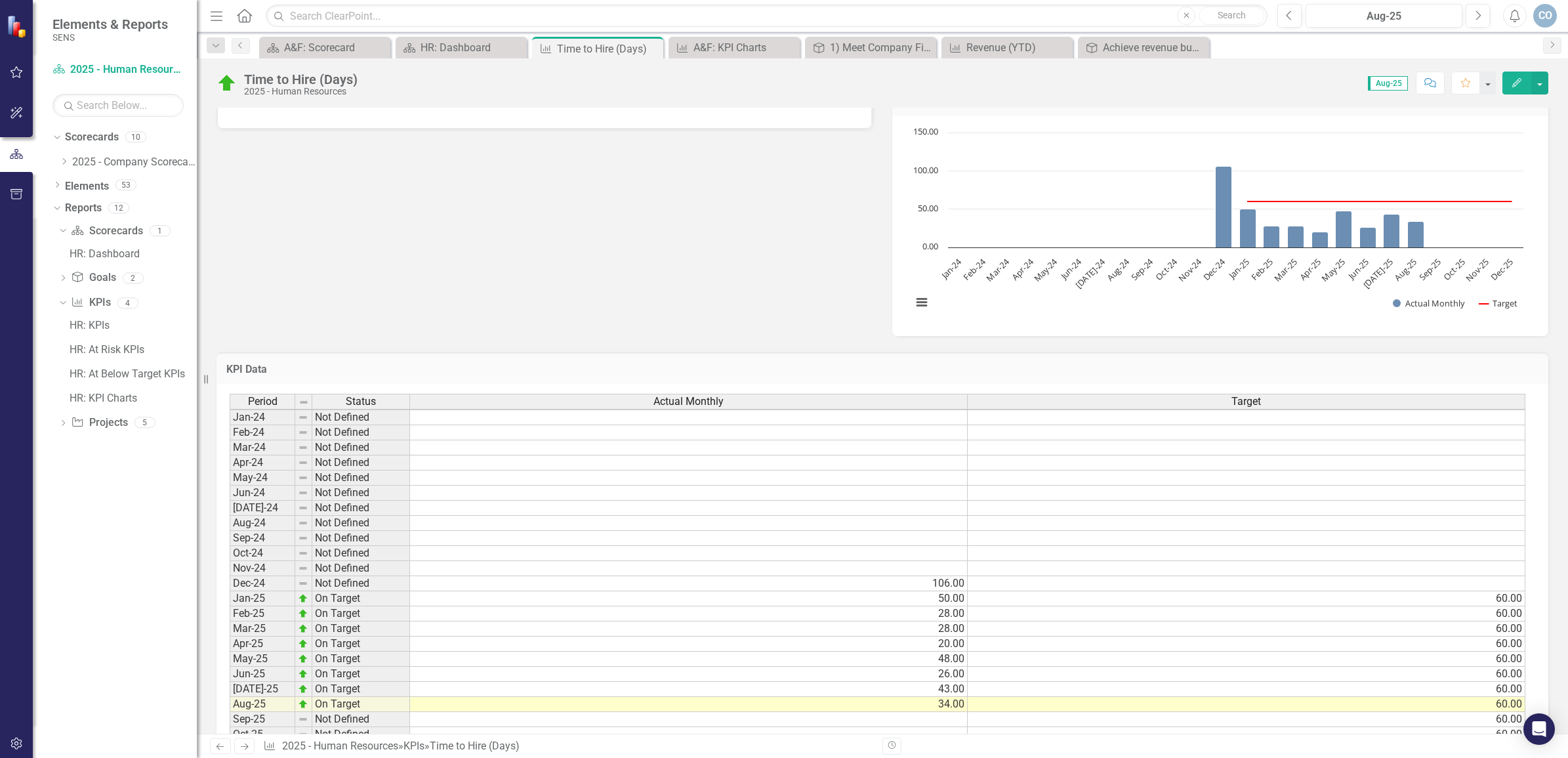
scroll to position [0, 0]
click at [438, 46] on div "HR: Dashboard" at bounding box center [463, 47] width 87 height 17
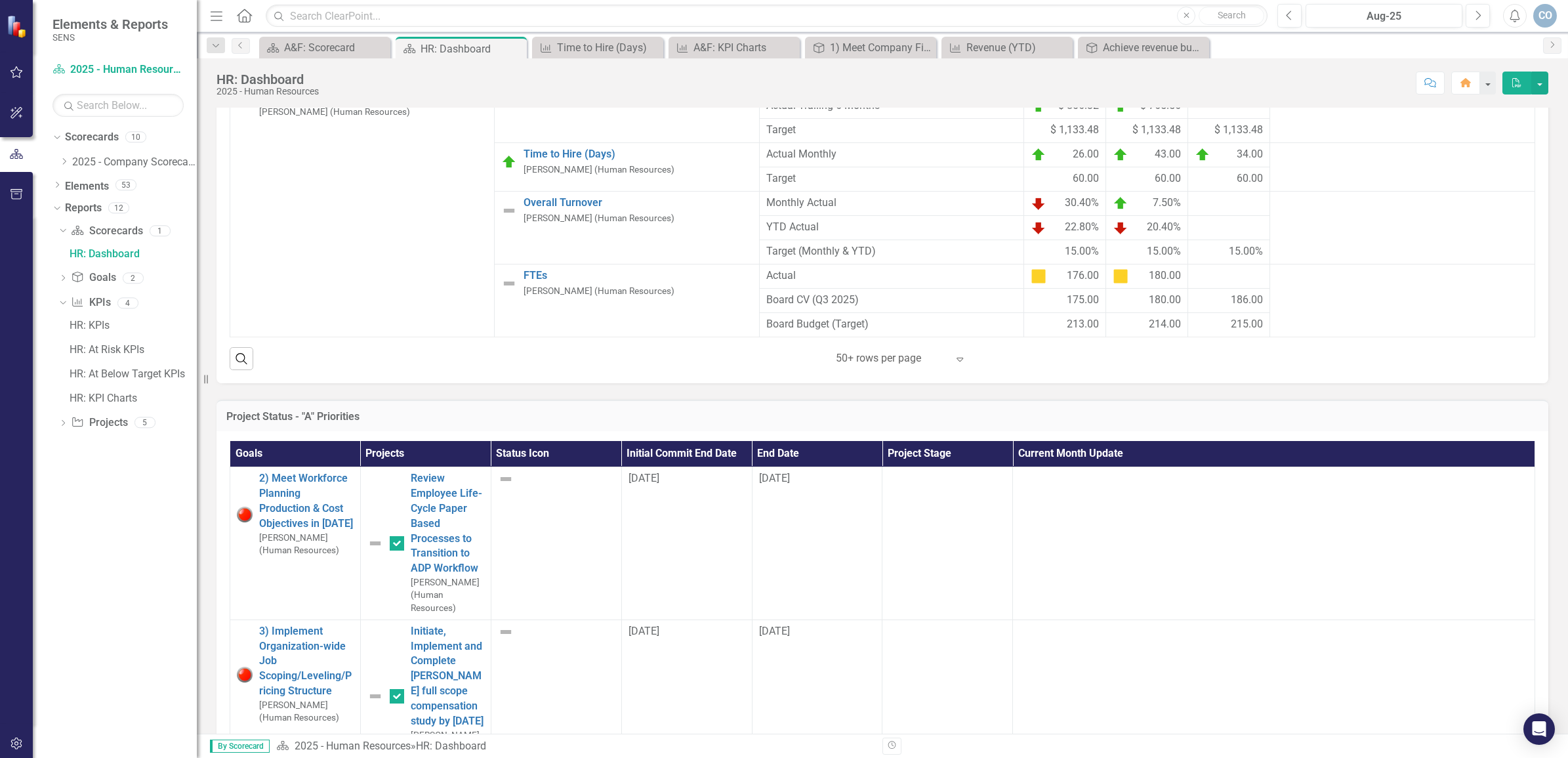
scroll to position [410, 0]
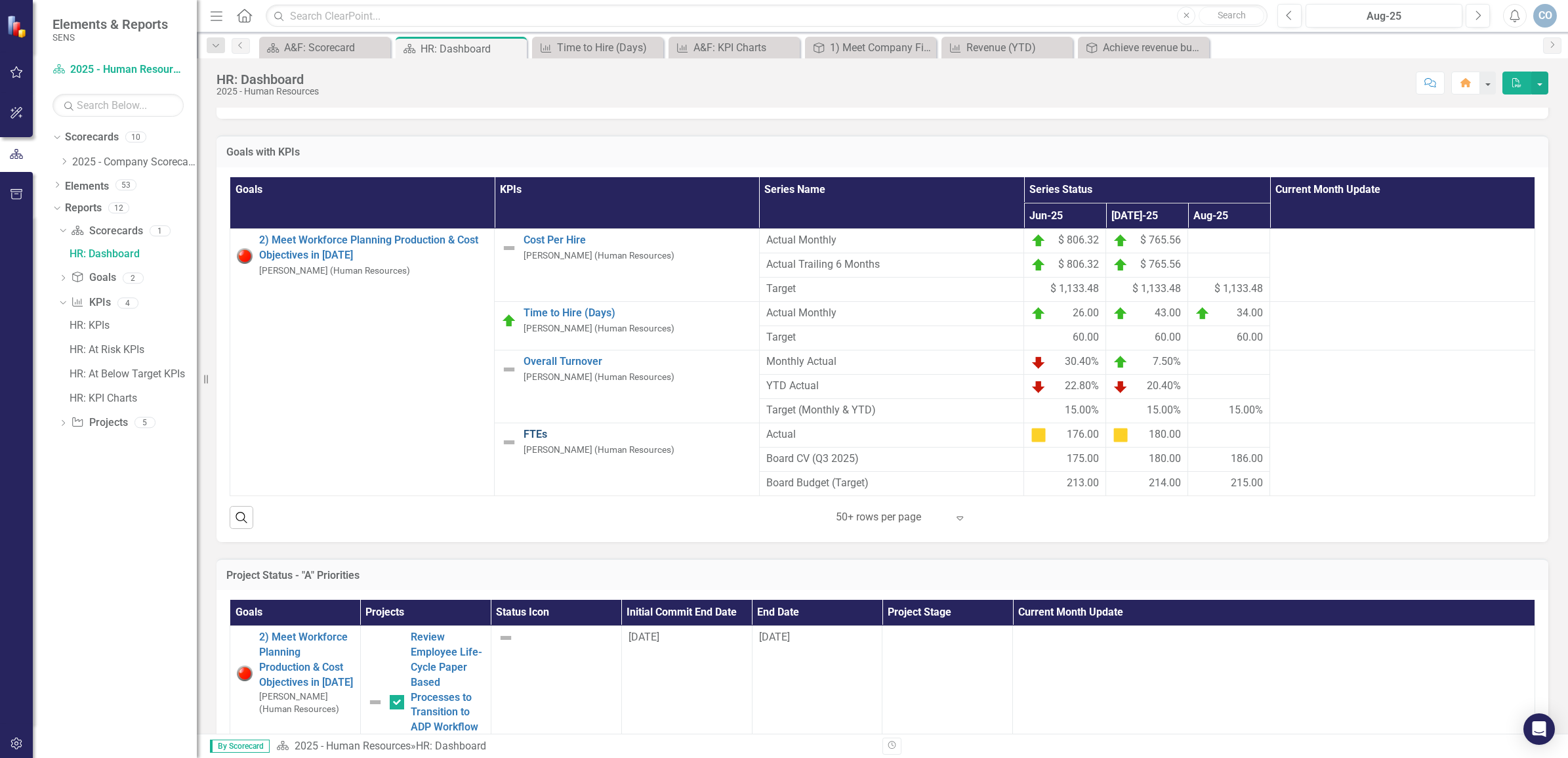
click at [524, 428] on link "FTEs" at bounding box center [638, 435] width 229 height 15
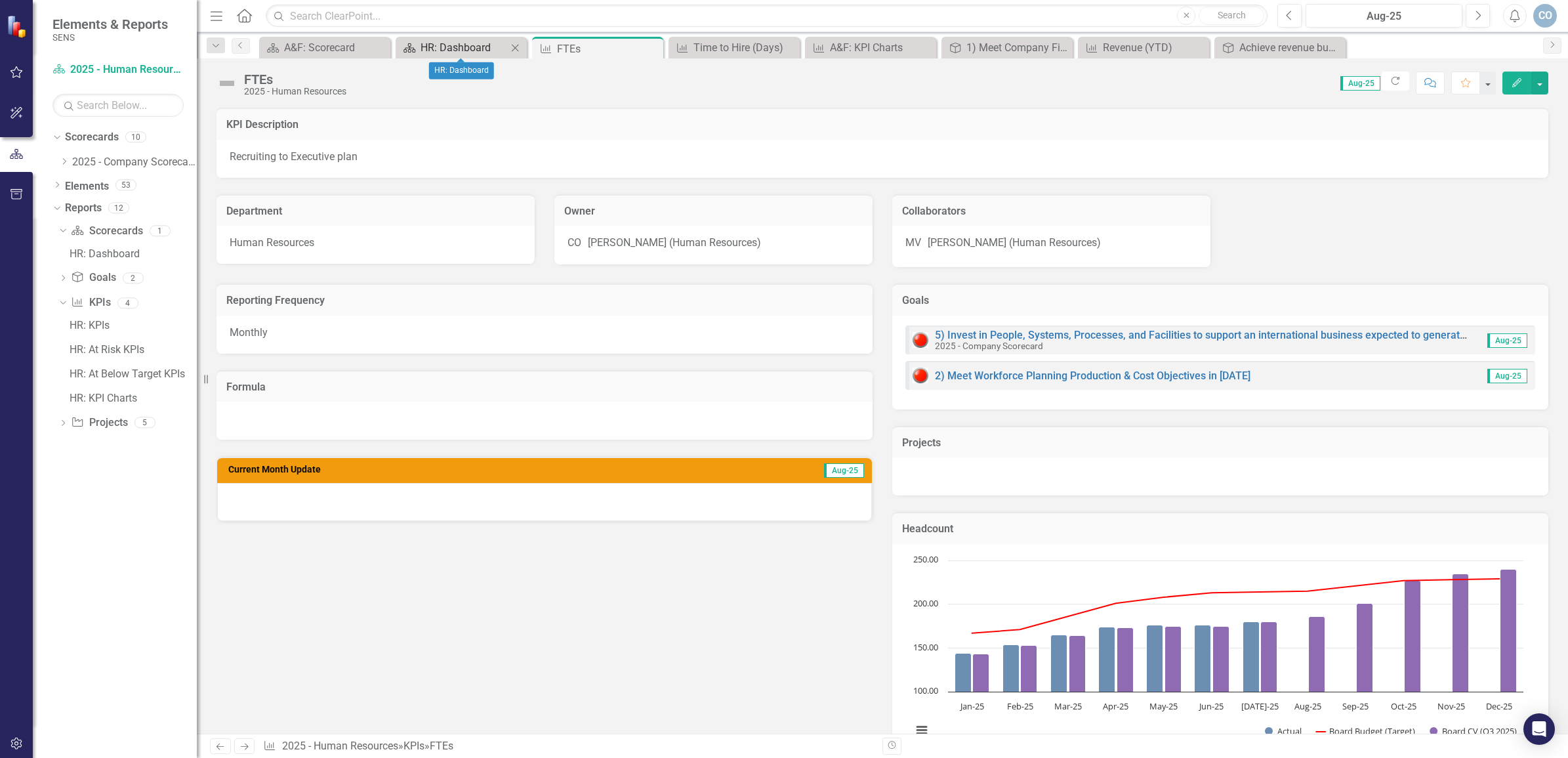
click at [467, 44] on div "HR: Dashboard" at bounding box center [463, 47] width 87 height 17
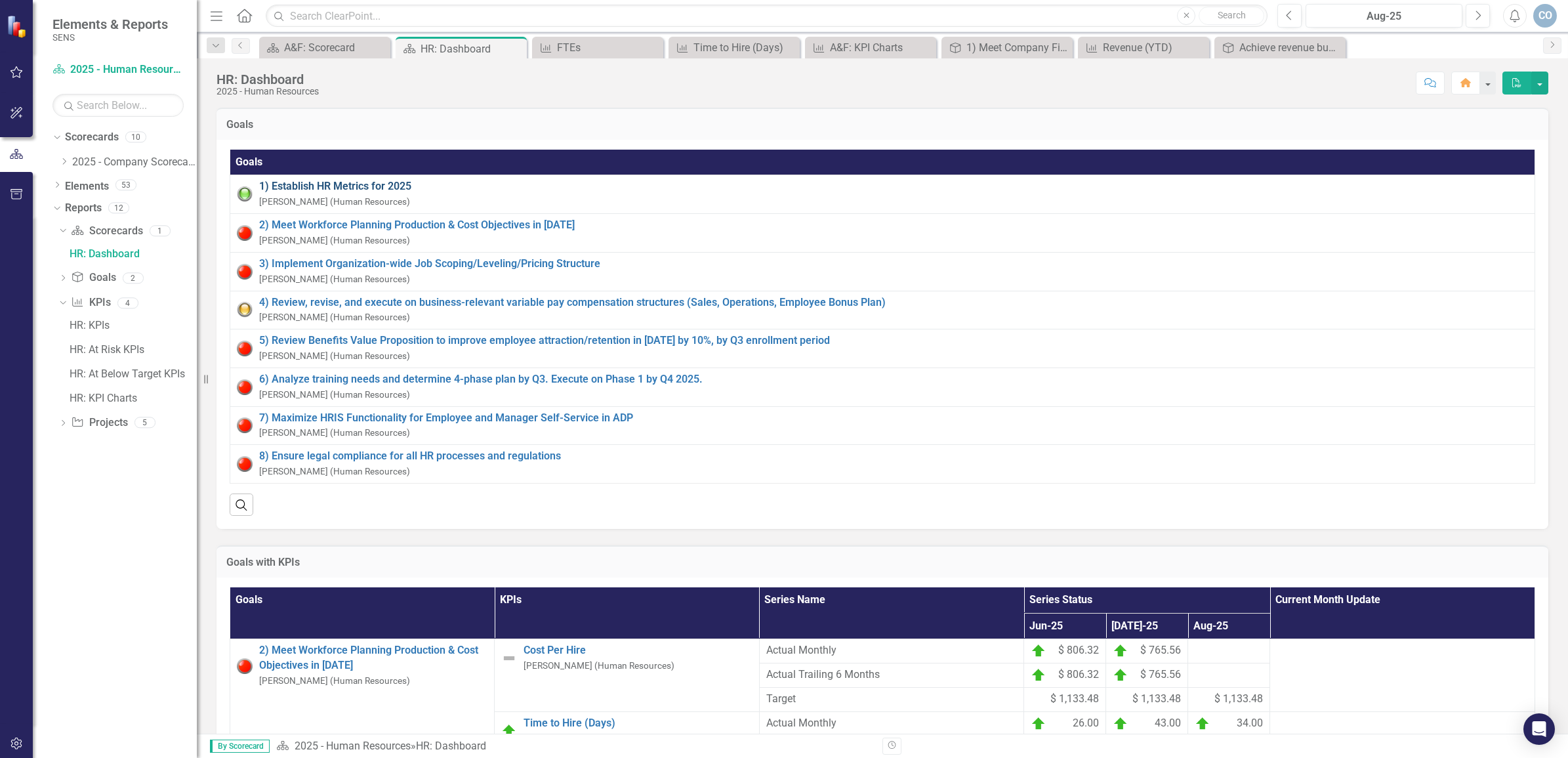
click at [302, 181] on link "1) Establish HR Metrics for 2025" at bounding box center [893, 186] width 1269 height 15
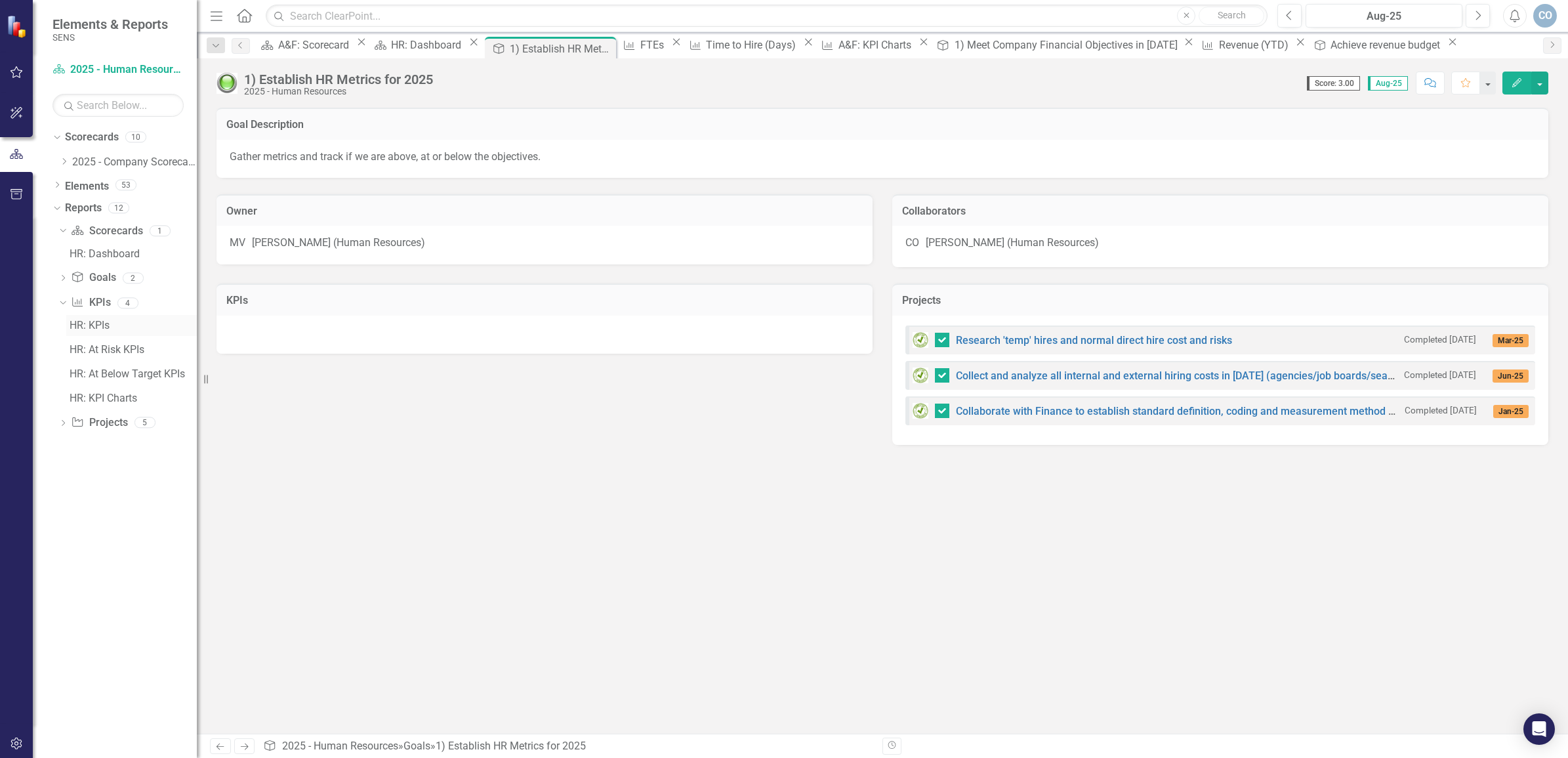
click at [95, 329] on div "HR: KPIs" at bounding box center [132, 325] width 127 height 11
